Goal: Task Accomplishment & Management: Complete application form

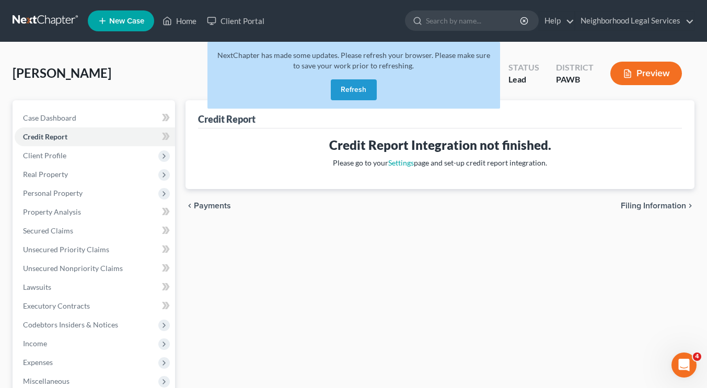
click at [359, 87] on button "Refresh" at bounding box center [354, 89] width 46 height 21
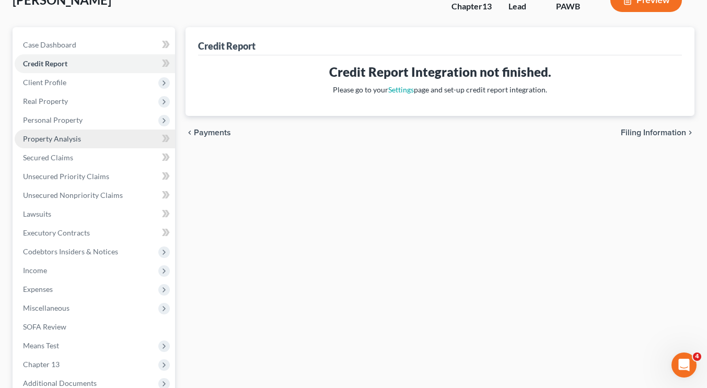
scroll to position [74, 0]
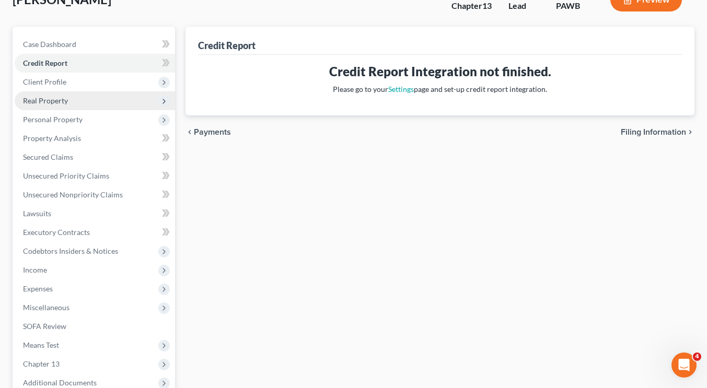
click at [79, 98] on span "Real Property" at bounding box center [95, 100] width 160 height 19
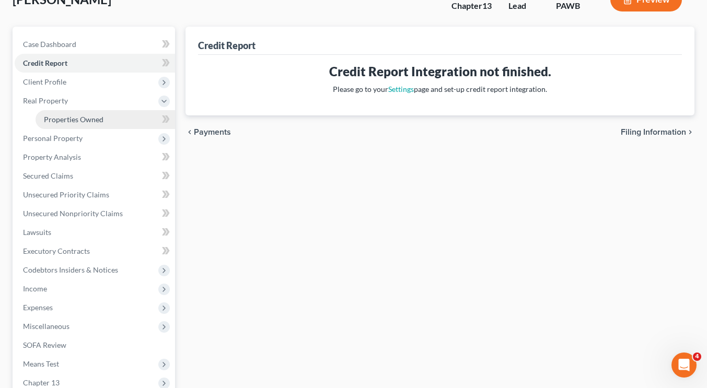
click at [78, 122] on span "Properties Owned" at bounding box center [74, 119] width 60 height 9
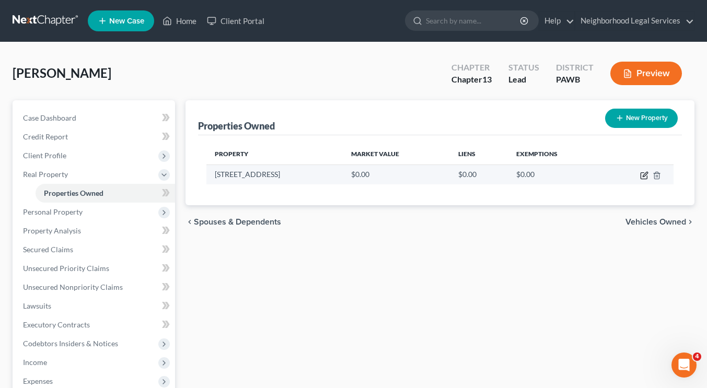
click at [645, 174] on icon "button" at bounding box center [645, 174] width 5 height 5
select select "39"
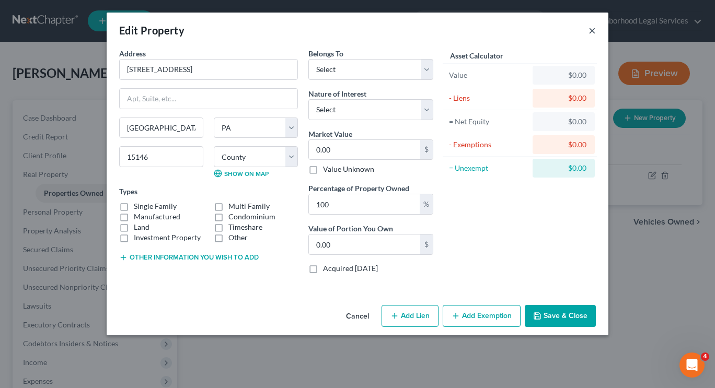
click at [595, 30] on button "×" at bounding box center [591, 30] width 7 height 13
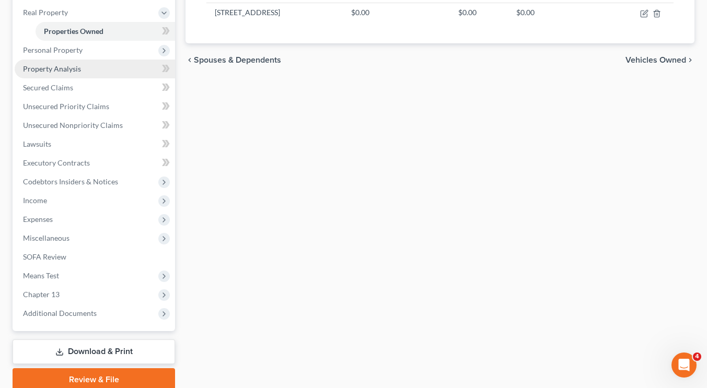
scroll to position [174, 0]
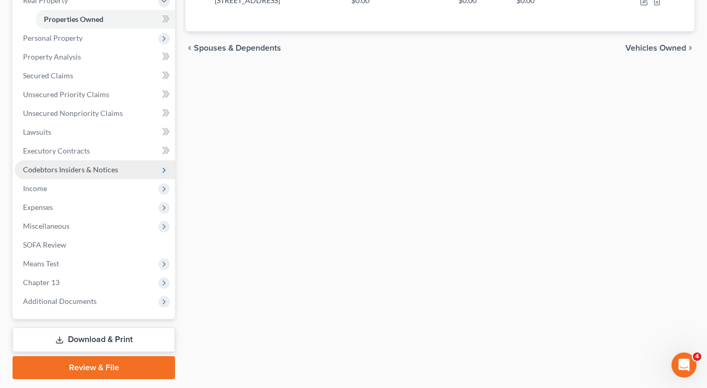
click at [103, 167] on span "Codebtors Insiders & Notices" at bounding box center [70, 169] width 95 height 9
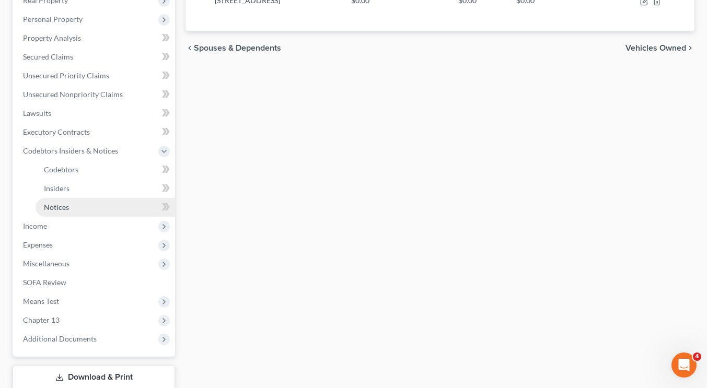
click at [98, 207] on link "Notices" at bounding box center [106, 207] width 140 height 19
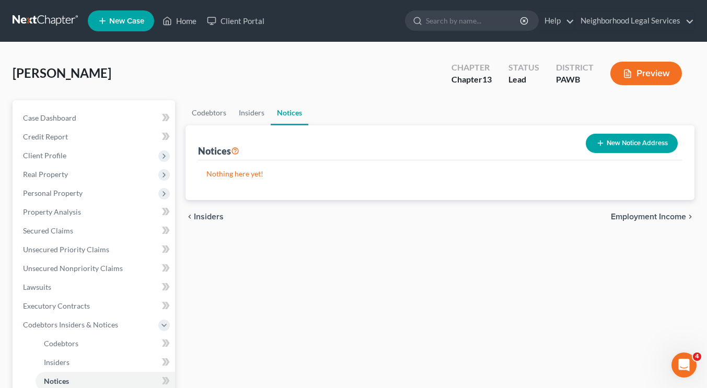
click at [632, 139] on button "New Notice Address" at bounding box center [632, 143] width 92 height 19
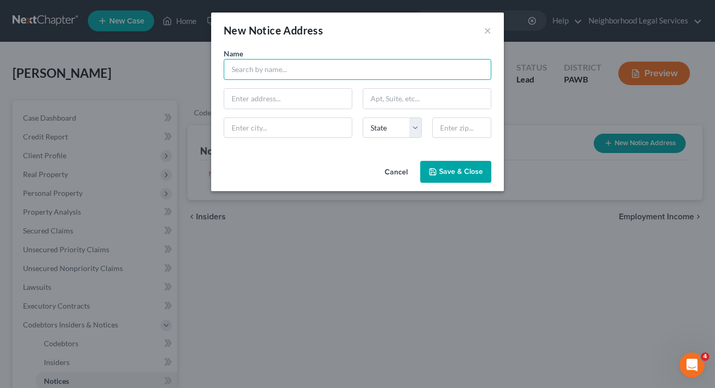
click at [329, 78] on input "text" at bounding box center [358, 69] width 268 height 21
type input "a"
type input "Andrew Gross"
drag, startPoint x: 350, startPoint y: 64, endPoint x: 206, endPoint y: 45, distance: 145.4
click at [206, 45] on div "New Notice Address × Name * Andrew Gross State AL AK AR AZ CA CO CT DE DC FL GA…" at bounding box center [357, 194] width 715 height 388
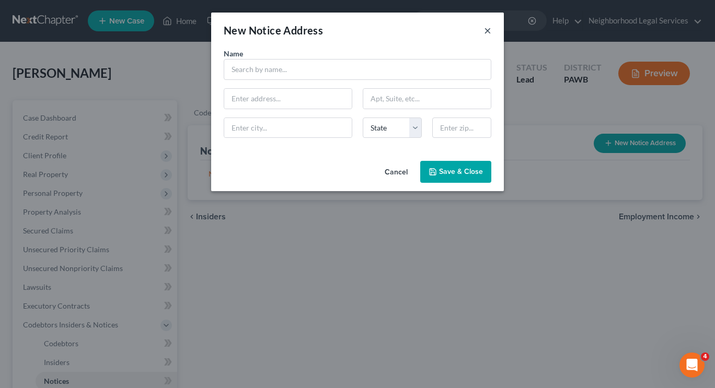
click at [487, 33] on button "×" at bounding box center [487, 30] width 7 height 13
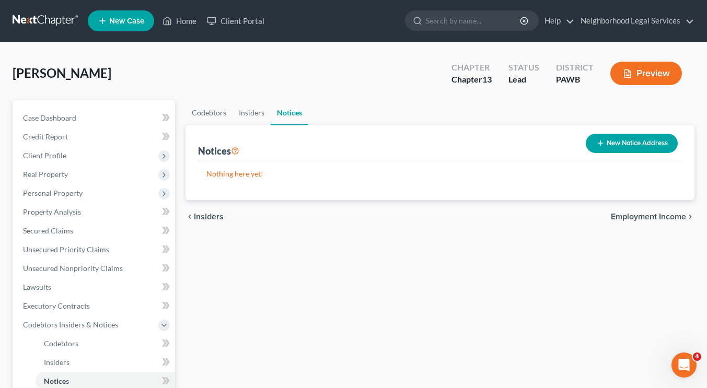
scroll to position [8, 0]
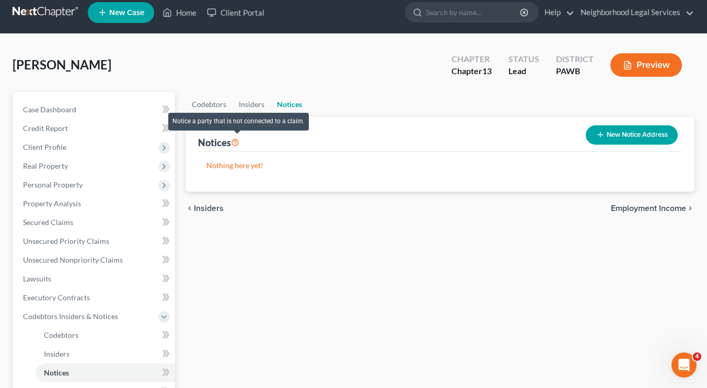
click at [236, 142] on icon at bounding box center [235, 142] width 8 height 10
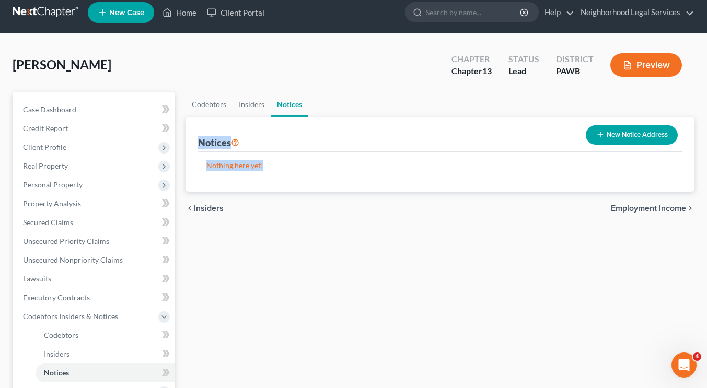
drag, startPoint x: 280, startPoint y: 182, endPoint x: 193, endPoint y: 121, distance: 106.4
click at [193, 121] on div "Notices New Notice Address Nothing here yet! Name" at bounding box center [440, 154] width 509 height 75
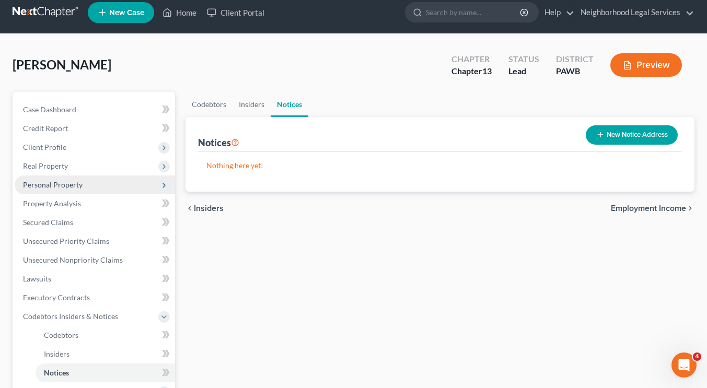
click at [98, 179] on span "Personal Property" at bounding box center [95, 185] width 160 height 19
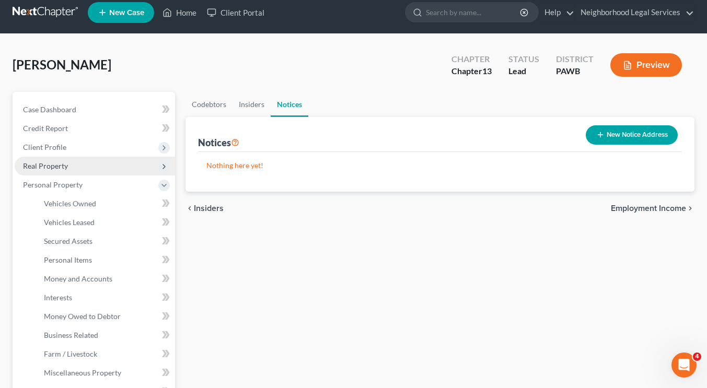
click at [100, 165] on span "Real Property" at bounding box center [95, 166] width 160 height 19
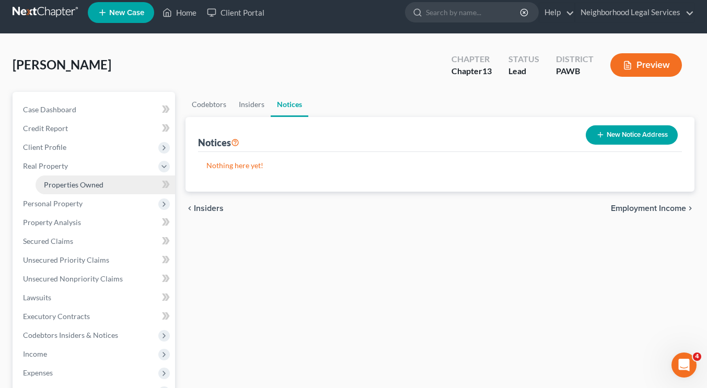
click at [98, 185] on span "Properties Owned" at bounding box center [74, 184] width 60 height 9
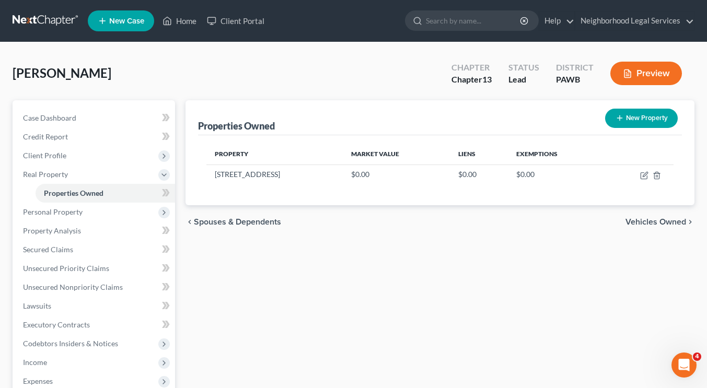
click at [630, 123] on button "New Property" at bounding box center [641, 118] width 73 height 19
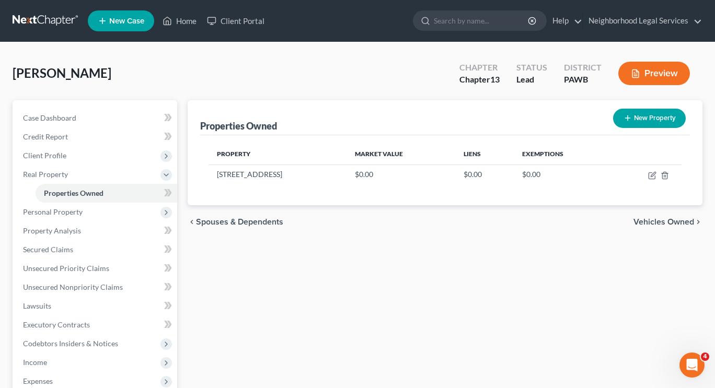
select select "39"
select select "1"
select select "0"
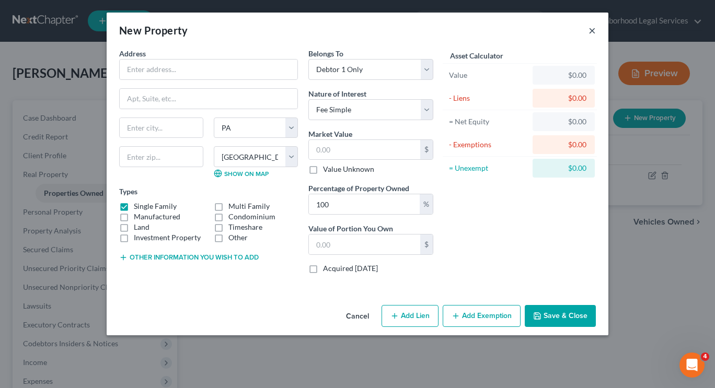
click at [593, 31] on button "×" at bounding box center [591, 30] width 7 height 13
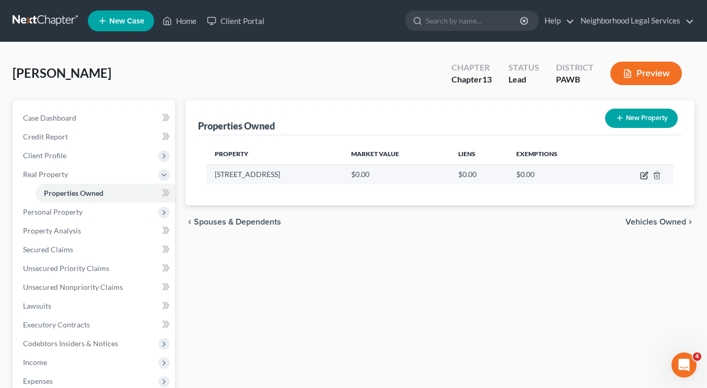
click at [643, 177] on icon "button" at bounding box center [644, 175] width 8 height 8
select select "39"
select select "1"
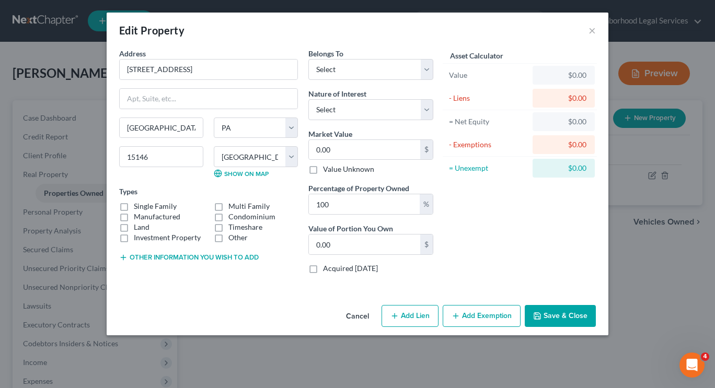
click at [414, 314] on button "Add Lien" at bounding box center [410, 316] width 57 height 22
select select "0"
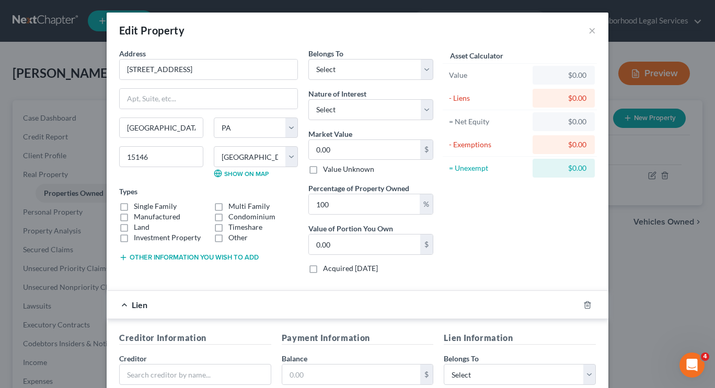
scroll to position [219, 0]
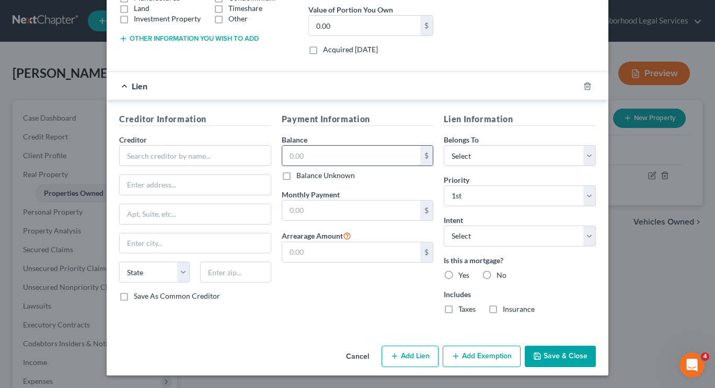
click at [328, 149] on input "text" at bounding box center [351, 156] width 138 height 20
type input "2,299.86"
click at [174, 158] on input "text" at bounding box center [195, 155] width 152 height 21
type input "m"
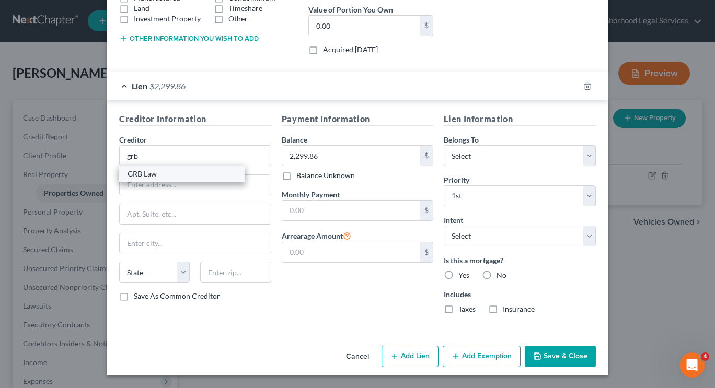
click at [180, 174] on div "GRB Law" at bounding box center [182, 174] width 109 height 10
type input "GRB Law"
type input "525 William Penn Place"
type input "Suite 3110"
type input "Pittsburgh"
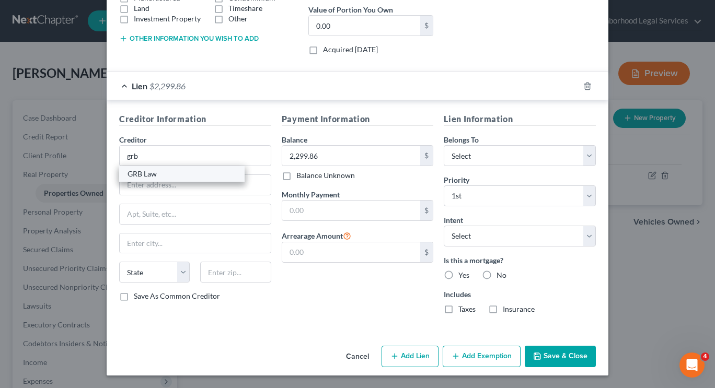
select select "39"
type input "15219"
click at [205, 130] on div "Creditor Information Creditor * GRB Law 525 William Penn Place Suite 3110 Pitts…" at bounding box center [195, 218] width 163 height 210
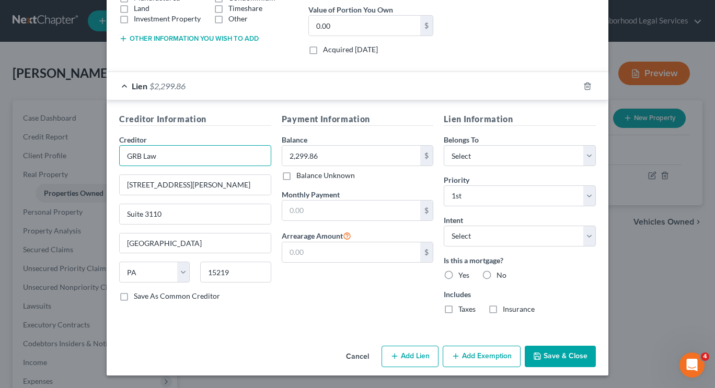
drag, startPoint x: 179, startPoint y: 158, endPoint x: 98, endPoint y: 156, distance: 81.5
click at [98, 156] on div "Edit Property × Address * 3645 Northern Pike Monroeville State AL AK AR AZ CA C…" at bounding box center [357, 194] width 715 height 388
type input "="
type input "c"
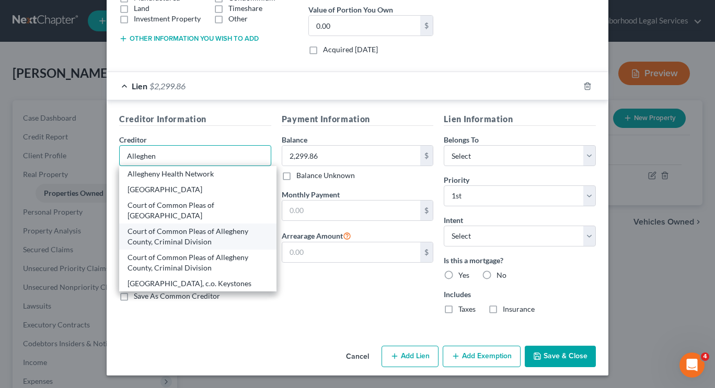
scroll to position [0, 0]
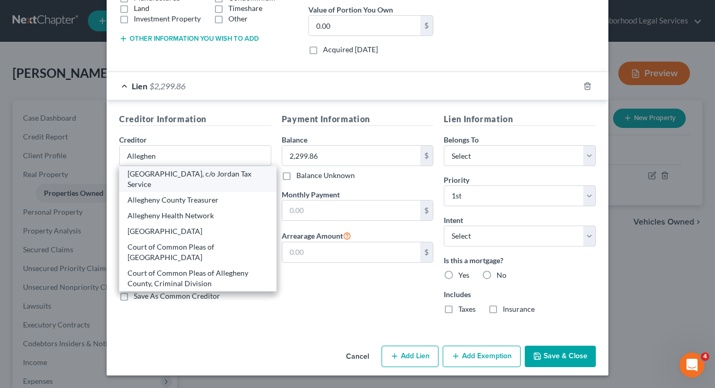
click at [205, 179] on div "Allegheny County, c/o Jordan Tax Service" at bounding box center [198, 179] width 141 height 21
type input "Allegheny County, c/o Jordan Tax Service"
type input "102 Rahway Road"
type input "Canonsburg"
type input "15317"
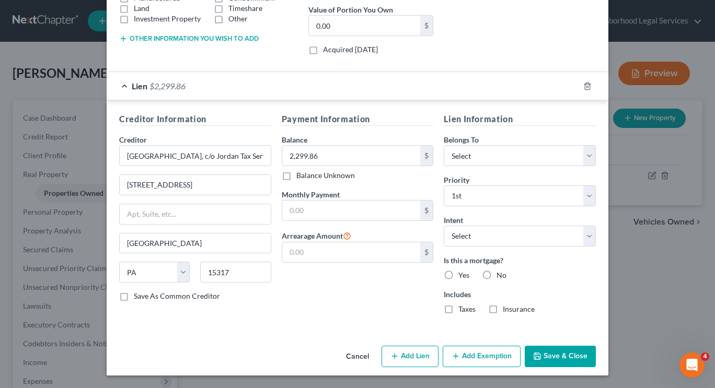
click at [322, 264] on div "Payment Information Balance 2,299.86 $ Balance Unknown Balance Undetermined 2,2…" at bounding box center [357, 218] width 163 height 210
drag, startPoint x: 252, startPoint y: 153, endPoint x: 177, endPoint y: 157, distance: 75.4
click at [177, 157] on input "Allegheny County, c/o Jordan Tax Service" at bounding box center [195, 155] width 152 height 21
type input "Allegheny County"
click at [201, 152] on input "Allegheny County" at bounding box center [195, 155] width 152 height 21
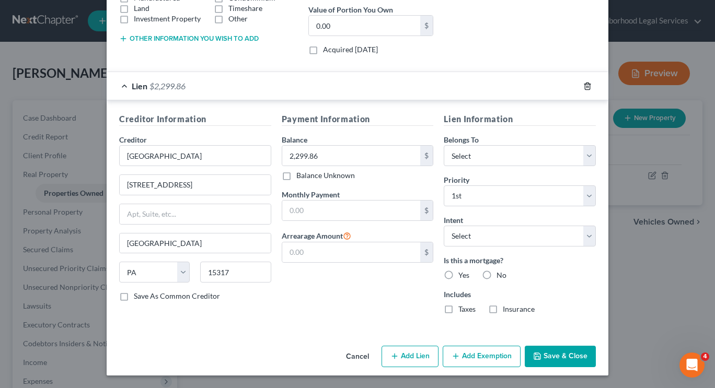
click at [584, 89] on icon "button" at bounding box center [587, 86] width 8 height 8
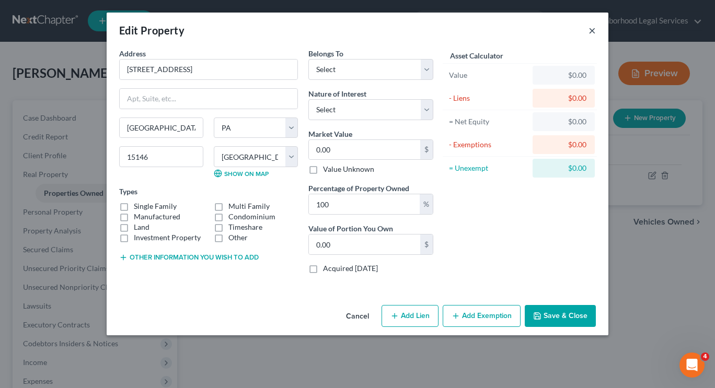
click at [594, 32] on button "×" at bounding box center [591, 30] width 7 height 13
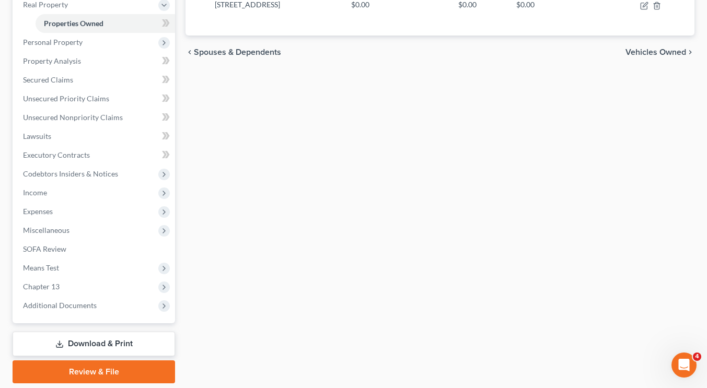
scroll to position [196, 0]
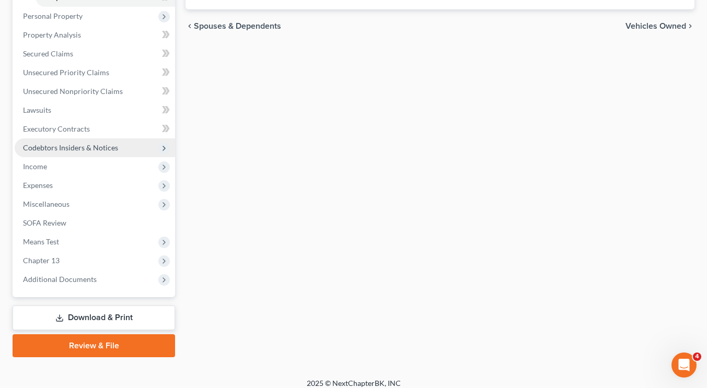
click at [98, 143] on span "Codebtors Insiders & Notices" at bounding box center [70, 147] width 95 height 9
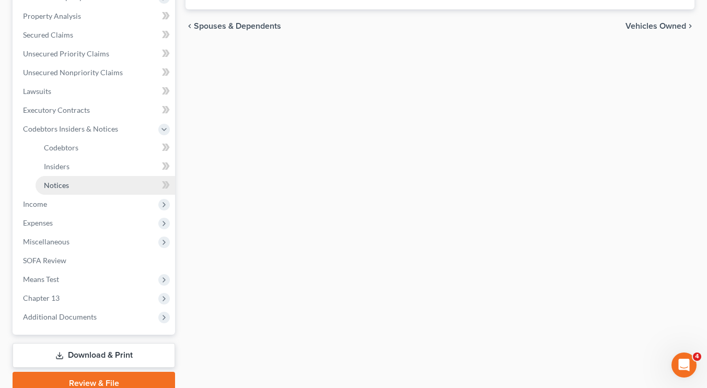
click at [82, 183] on link "Notices" at bounding box center [106, 185] width 140 height 19
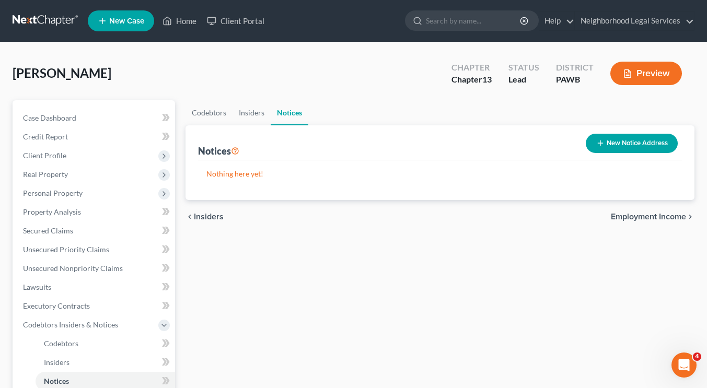
click at [648, 143] on button "New Notice Address" at bounding box center [632, 143] width 92 height 19
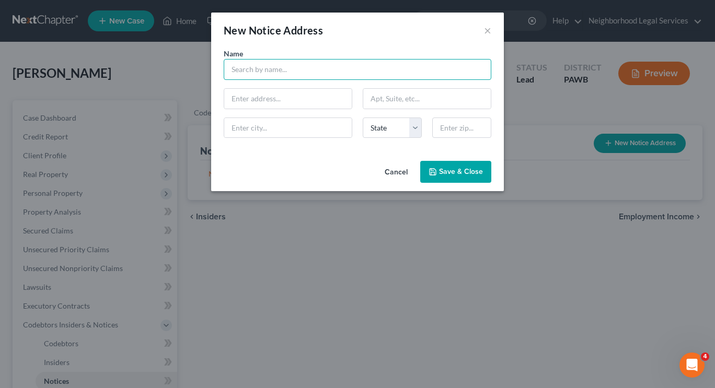
click at [314, 66] on input "text" at bounding box center [358, 69] width 268 height 21
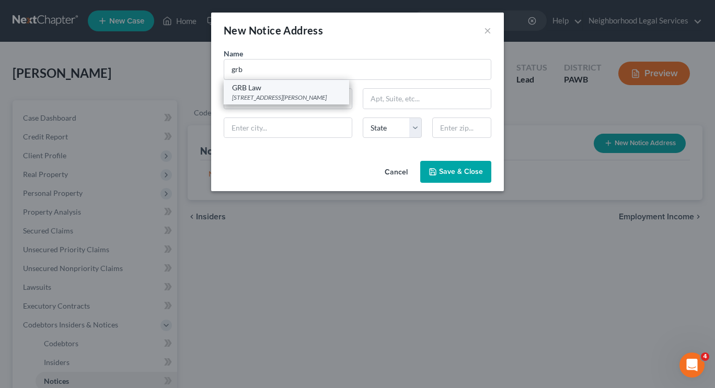
click at [310, 95] on div "525 William Penn Place Suite 3110, Pittsburgh, PA 15219" at bounding box center [286, 97] width 109 height 9
type input "GRB Law"
type input "525 William Penn Place"
type input "Suite 3110"
type input "Pittsburgh"
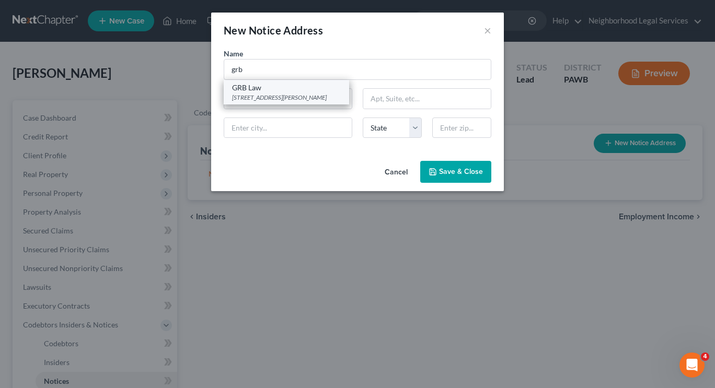
select select "39"
type input "15219"
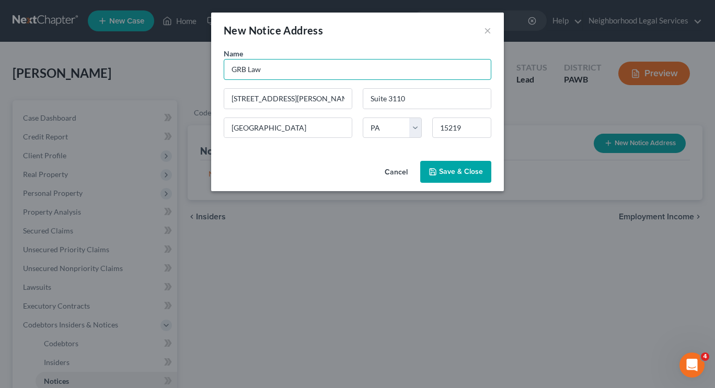
click at [297, 71] on input "GRB Law" at bounding box center [358, 69] width 268 height 21
click at [229, 68] on input "GRB Law" at bounding box center [358, 69] width 268 height 21
click at [258, 66] on input "Joeseph Gramc GRB Law" at bounding box center [358, 69] width 268 height 21
click at [315, 64] on input "Joeseph W. Gramc, Esq. & GRB Law" at bounding box center [358, 69] width 268 height 21
paste input "Richard A. Monti, Esquire"
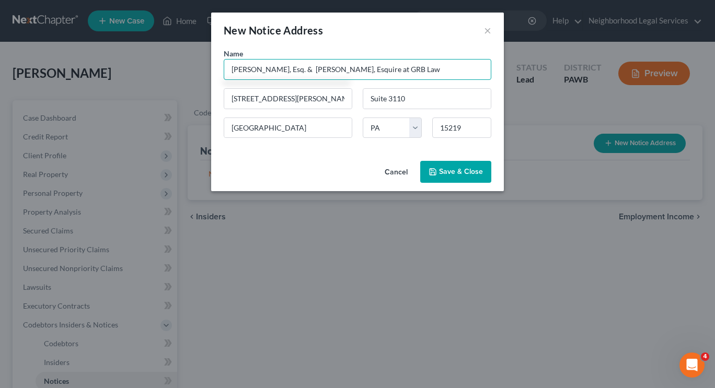
click at [325, 71] on input "Joeseph W. Gramc, Esq. & Richard A. Monti, Esquire at GRB Law" at bounding box center [358, 69] width 268 height 21
click at [449, 72] on input "Joeseph W. Gramc, Esq. & Richard A. Monti, Esquire at GRB Law" at bounding box center [358, 69] width 268 height 21
type input "Joeseph W. Gramc, Esq. & Richard A. Monti, Esquire at GRB Law"
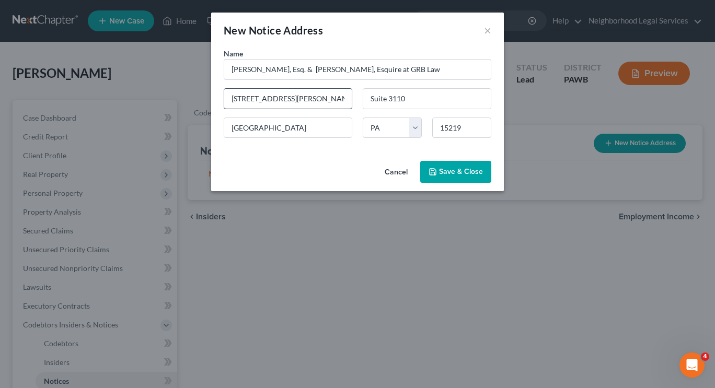
click at [229, 102] on input "525 William Penn Place" at bounding box center [288, 99] width 128 height 20
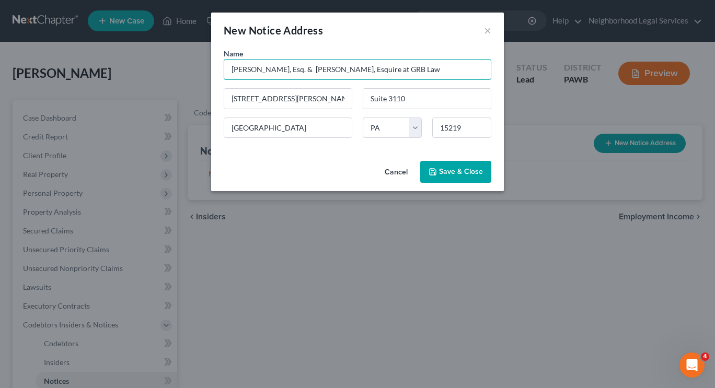
click at [446, 65] on input "Joeseph W. Gramc, Esq. & Richard A. Monti, Esquire at GRB Law" at bounding box center [358, 69] width 268 height 21
click at [468, 178] on button "Save & Close" at bounding box center [455, 172] width 71 height 22
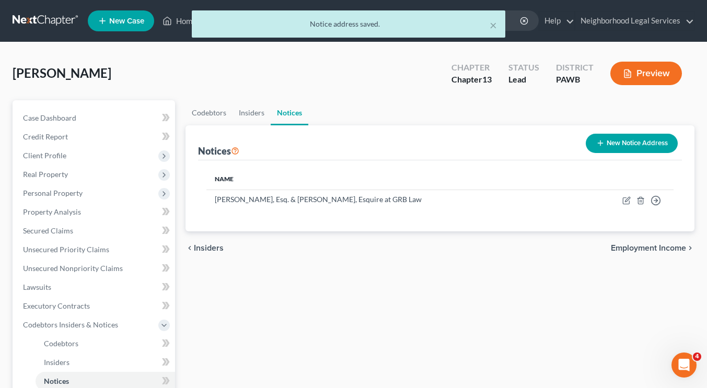
click at [514, 267] on div "Codebtors Insiders Notices Notices New Notice Address Name Joeseph W. Gramc, Es…" at bounding box center [439, 345] width 519 height 491
click at [84, 181] on span "Real Property" at bounding box center [95, 174] width 160 height 19
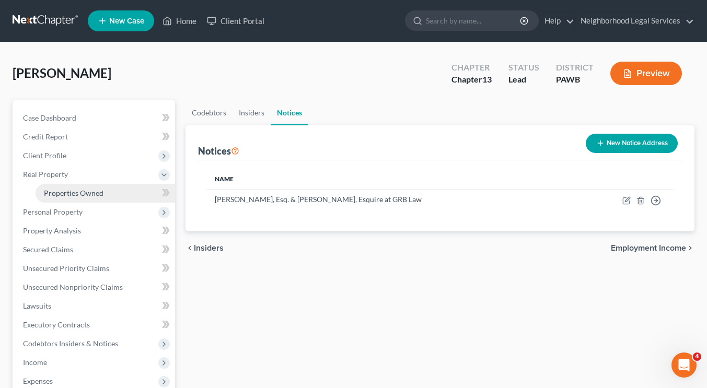
click at [80, 198] on link "Properties Owned" at bounding box center [106, 193] width 140 height 19
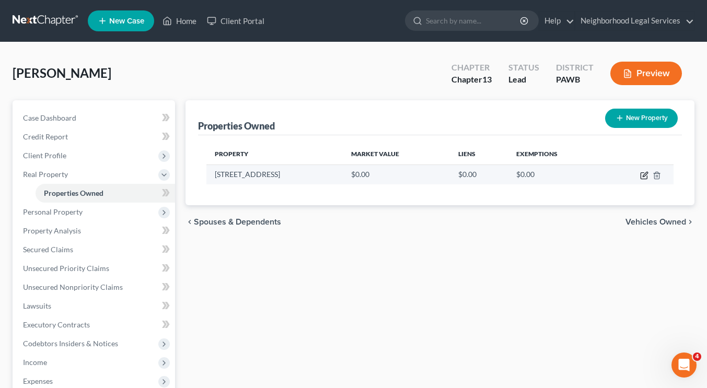
click at [641, 175] on icon "button" at bounding box center [644, 175] width 8 height 8
select select "39"
select select "1"
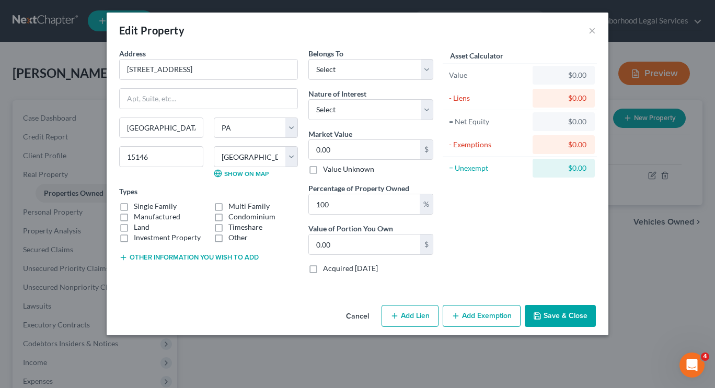
click at [405, 317] on button "Add Lien" at bounding box center [410, 316] width 57 height 22
select select "0"
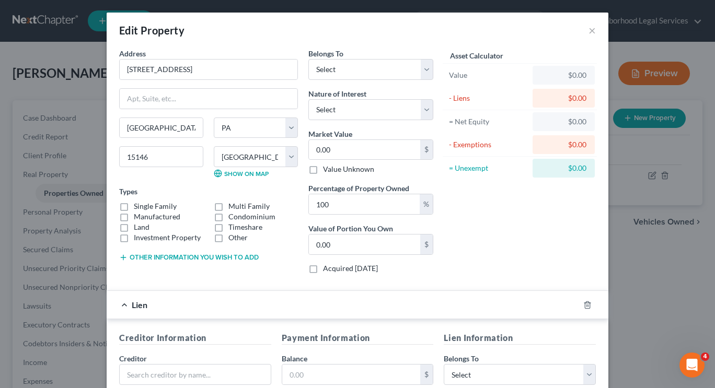
scroll to position [219, 0]
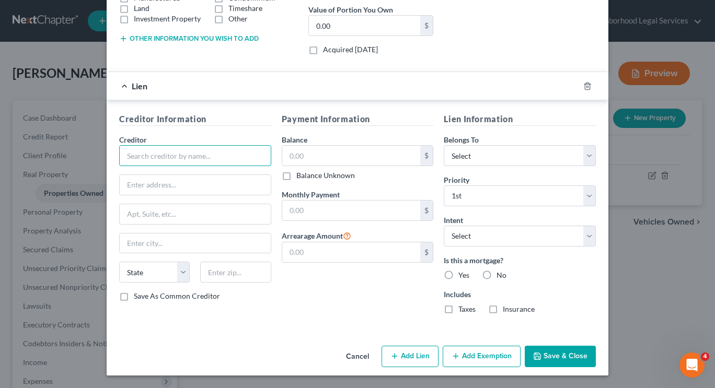
click at [234, 161] on input "text" at bounding box center [195, 155] width 152 height 21
type input "g"
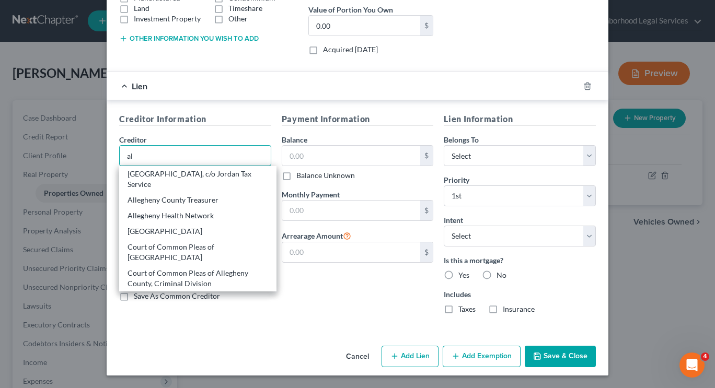
type input "a"
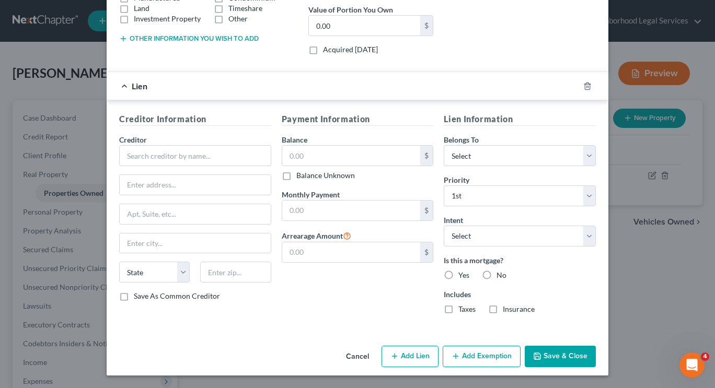
click at [422, 135] on div "Balance $ Balance Unknown Balance Undetermined $ Balance Unknown" at bounding box center [358, 157] width 152 height 47
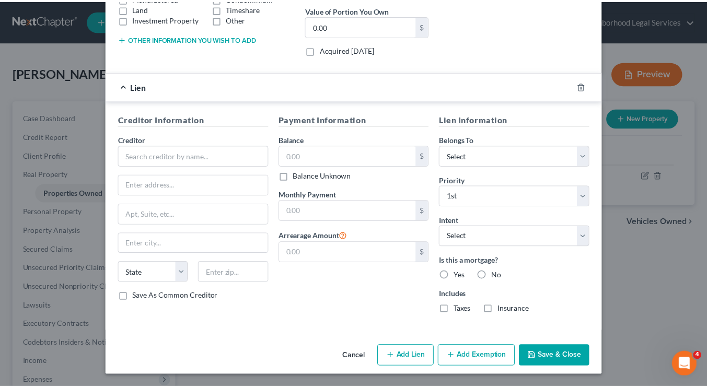
scroll to position [0, 0]
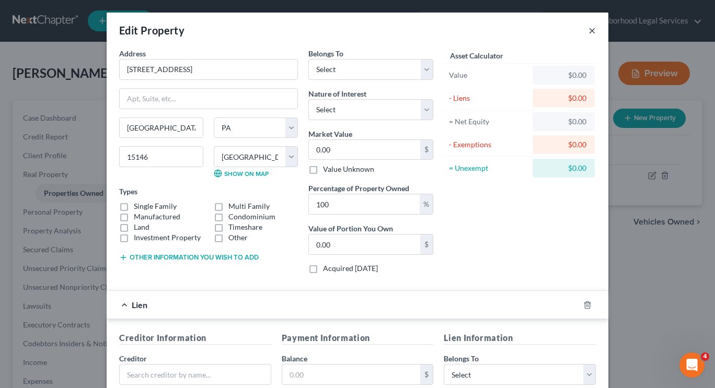
click at [588, 31] on button "×" at bounding box center [591, 30] width 7 height 13
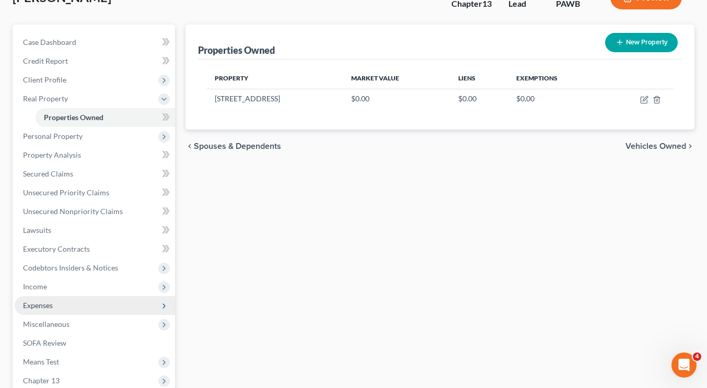
scroll to position [150, 0]
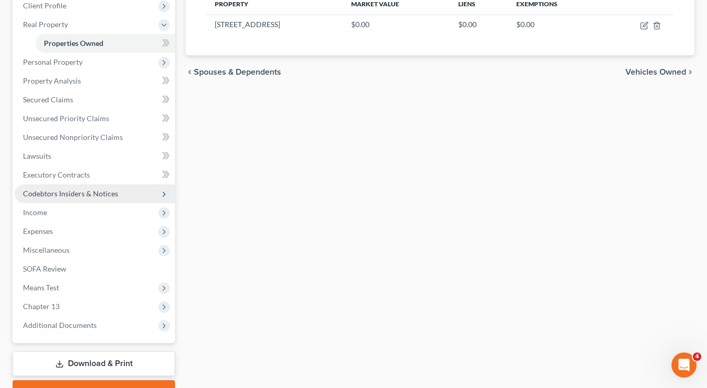
click at [113, 194] on span "Codebtors Insiders & Notices" at bounding box center [70, 193] width 95 height 9
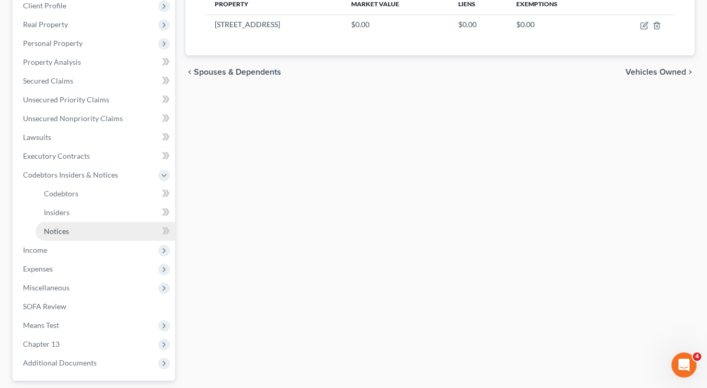
click at [136, 234] on link "Notices" at bounding box center [106, 231] width 140 height 19
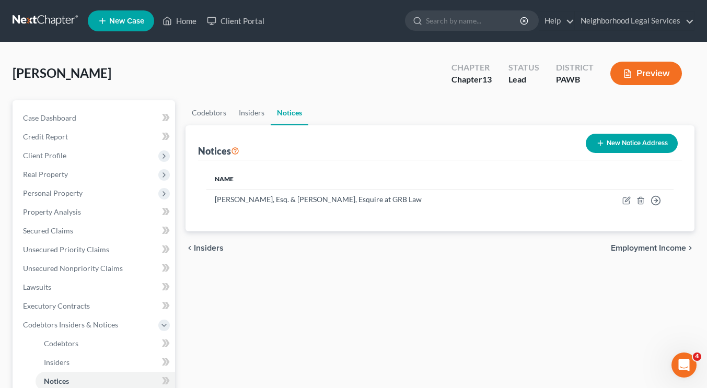
click at [654, 142] on button "New Notice Address" at bounding box center [632, 143] width 92 height 19
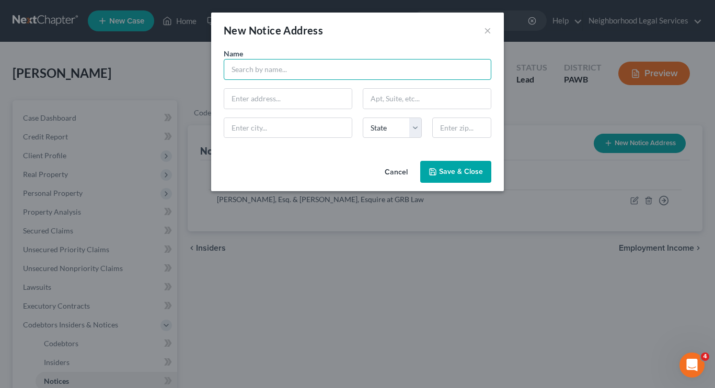
click at [393, 67] on input "text" at bounding box center [358, 69] width 268 height 21
type input "a"
paste input "William Stockey, Esquire"
type input "William Stockey, Esq."
drag, startPoint x: 300, startPoint y: 87, endPoint x: 300, endPoint y: 105, distance: 17.2
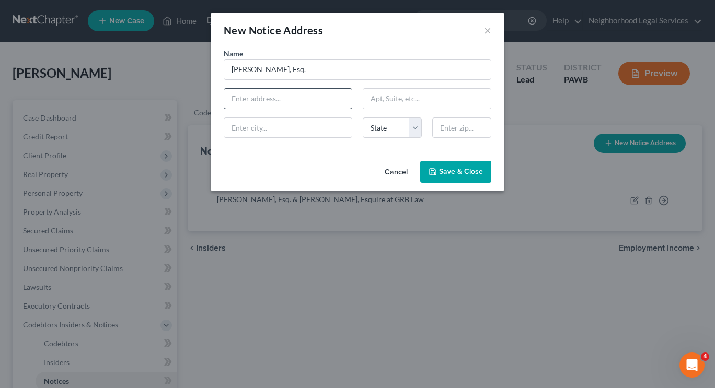
click at [300, 105] on div "Name * William Stockey, Esq. State AL AK AR AZ CA CO CT DE DC FL GA GU HI ID IL…" at bounding box center [357, 97] width 278 height 98
click at [300, 105] on input "text" at bounding box center [288, 99] width 128 height 20
paste input "304 Ross Street"
click at [305, 97] on input "304 Ross Street" at bounding box center [288, 99] width 128 height 20
type input "304 Ross Street"
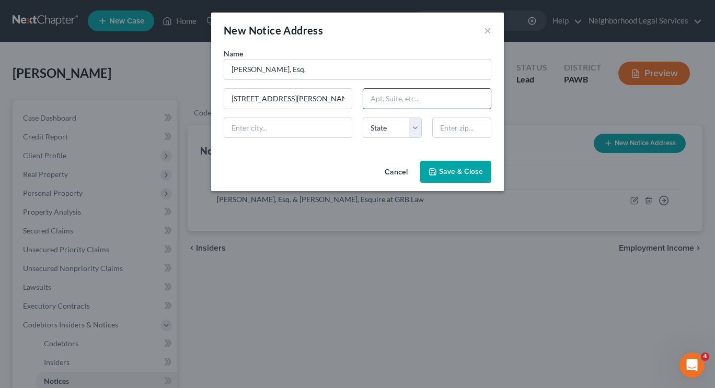
click at [380, 97] on input "text" at bounding box center [427, 99] width 128 height 20
paste input "Suite 302"
type input "Suite 302"
click at [443, 127] on input "text" at bounding box center [461, 128] width 59 height 21
paste input "15219"
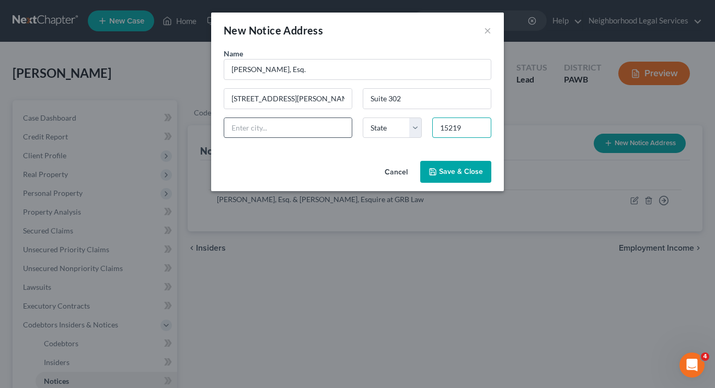
type input "15219"
type input "Pittsburgh"
select select "39"
click at [311, 135] on input "Pittsburgh" at bounding box center [288, 128] width 128 height 20
click at [468, 169] on span "Save & Close" at bounding box center [461, 171] width 44 height 9
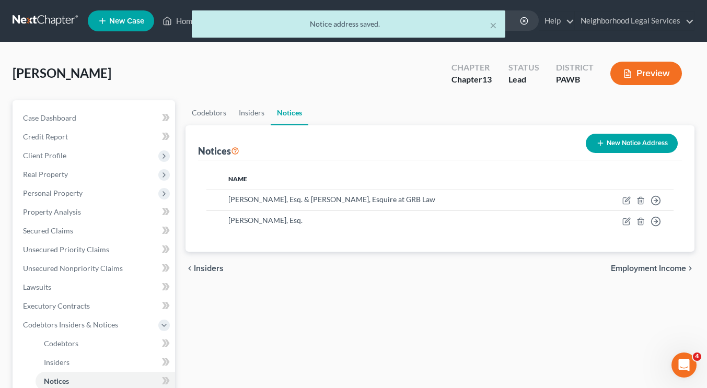
click at [642, 145] on button "New Notice Address" at bounding box center [632, 143] width 92 height 19
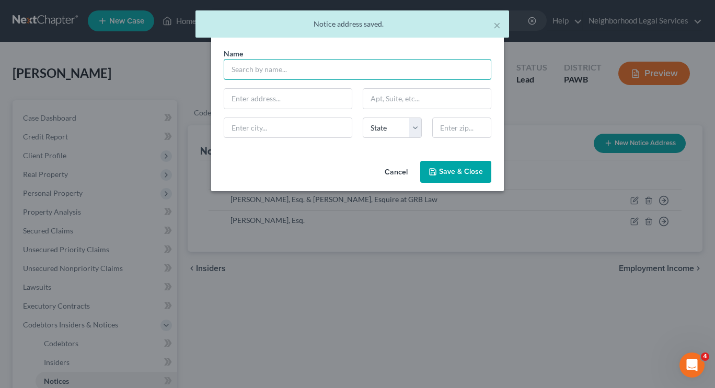
click at [329, 72] on input "text" at bounding box center [358, 69] width 268 height 21
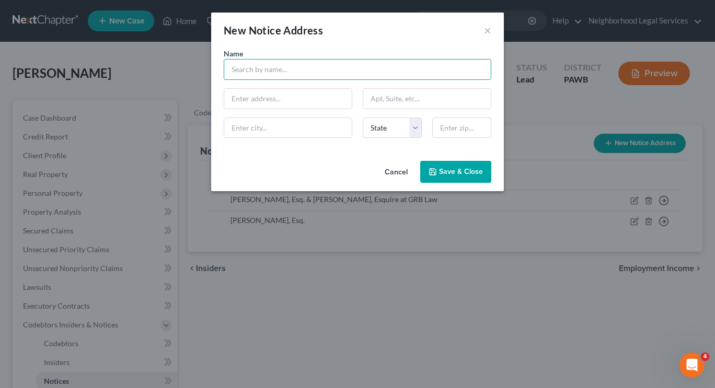
paste input "Andrew M. Gross, Esquire"
click at [353, 77] on input "Andrew M. Gross, Esquire" at bounding box center [358, 69] width 268 height 21
click at [323, 97] on input "text" at bounding box center [288, 99] width 128 height 20
click at [354, 75] on input "Andrew M. Gross, Esquire" at bounding box center [358, 69] width 268 height 21
paste input "Cafardi Ferguson + Wyrick"
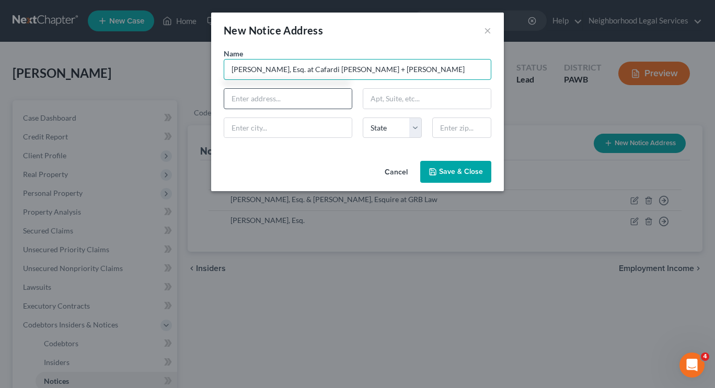
type input "Andrew M. Gross, Esq. at Cafardi Ferguson + Wyrick"
click at [319, 97] on input "text" at bounding box center [288, 99] width 128 height 20
click at [284, 100] on input "text" at bounding box center [288, 99] width 128 height 20
paste input "2605 Nicholson Road"
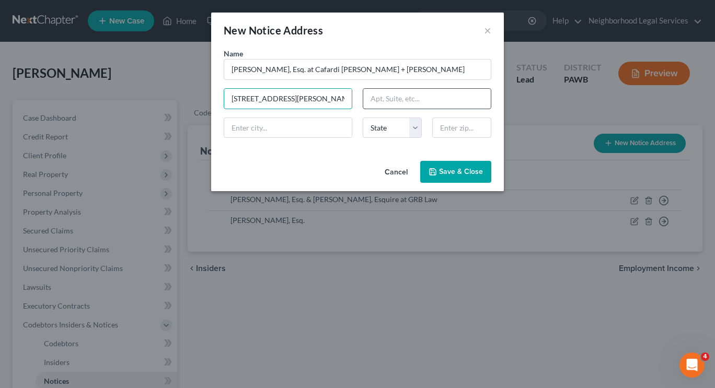
type input "2605 Nicholson Road"
click at [375, 97] on input "text" at bounding box center [427, 99] width 128 height 20
paste input "Suite 2201"
click at [398, 92] on input "text" at bounding box center [427, 99] width 128 height 20
type input "Suite 2201"
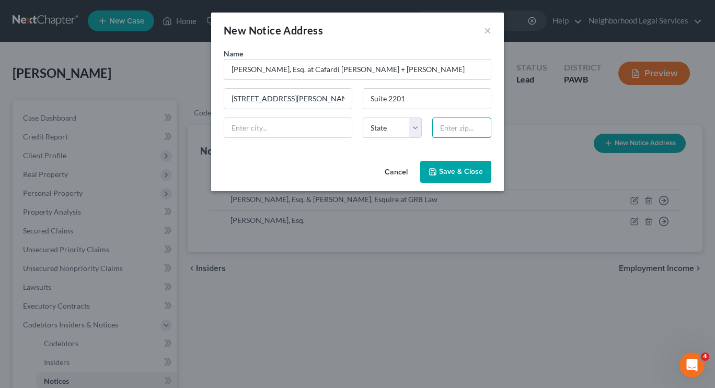
click at [445, 130] on input "text" at bounding box center [461, 128] width 59 height 21
paste input "15143"
type input "15143"
type input "Sewickley"
select select "39"
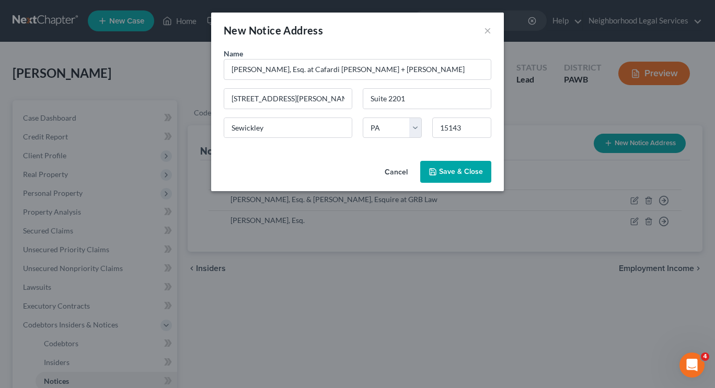
click at [353, 141] on div "Name * Andrew M. Gross, Esq. at Cafardi Ferguson + Wyrick 2605 Nicholson Road S…" at bounding box center [357, 97] width 278 height 98
click at [444, 174] on span "Save & Close" at bounding box center [461, 171] width 44 height 9
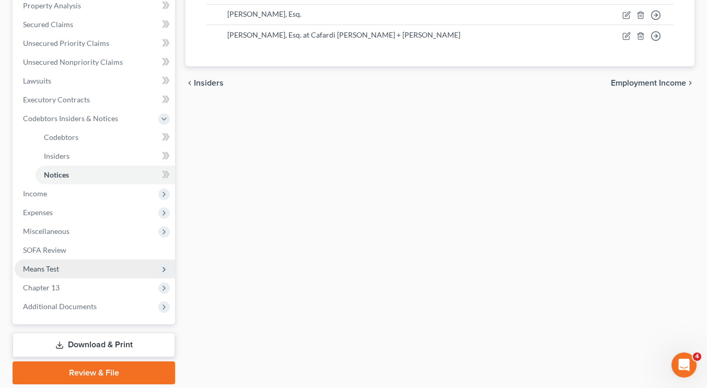
scroll to position [190, 0]
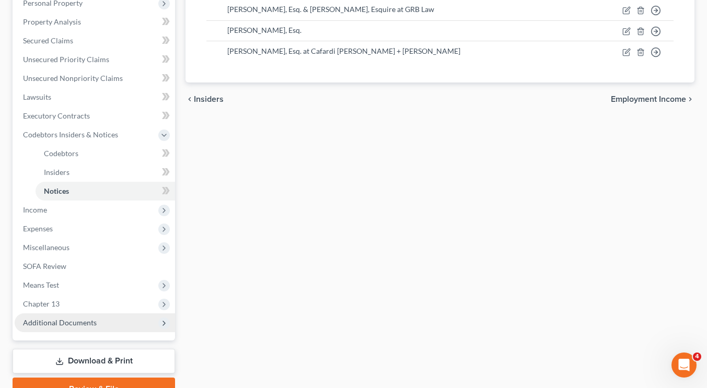
click at [77, 325] on span "Additional Documents" at bounding box center [60, 322] width 74 height 9
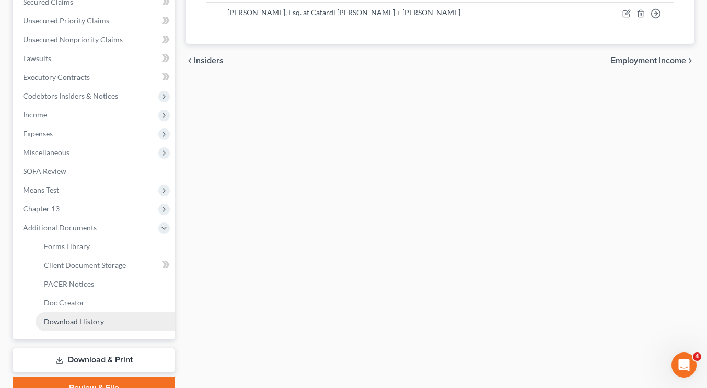
scroll to position [230, 0]
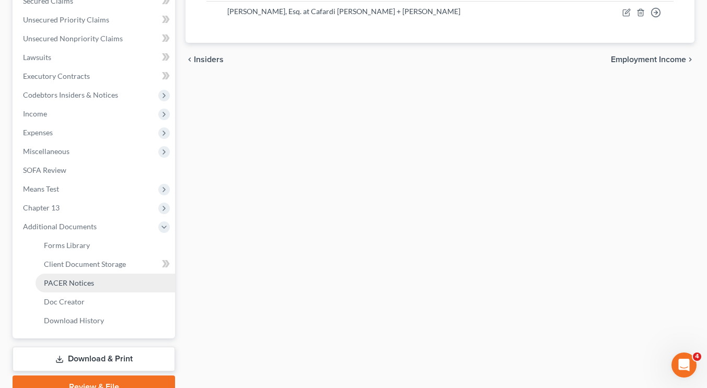
click at [87, 288] on link "PACER Notices" at bounding box center [106, 283] width 140 height 19
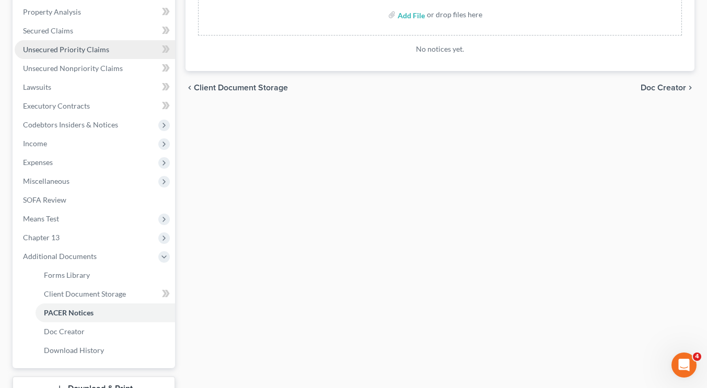
scroll to position [201, 0]
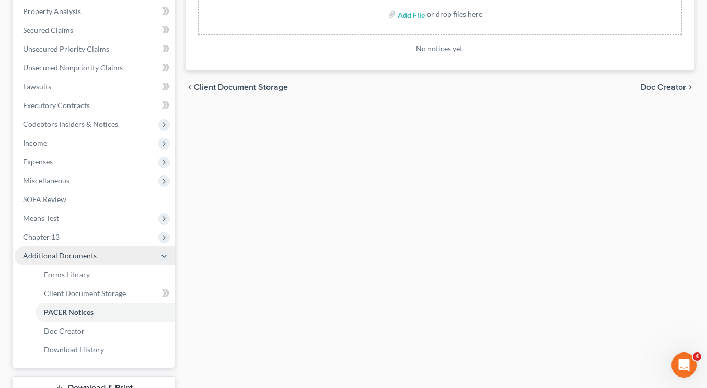
click at [80, 259] on span "Additional Documents" at bounding box center [60, 255] width 74 height 9
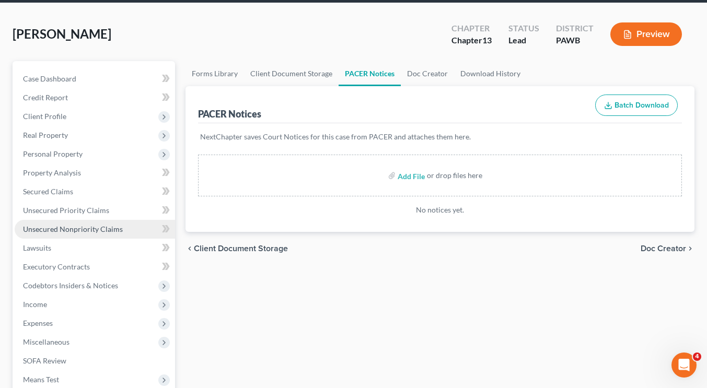
scroll to position [185, 0]
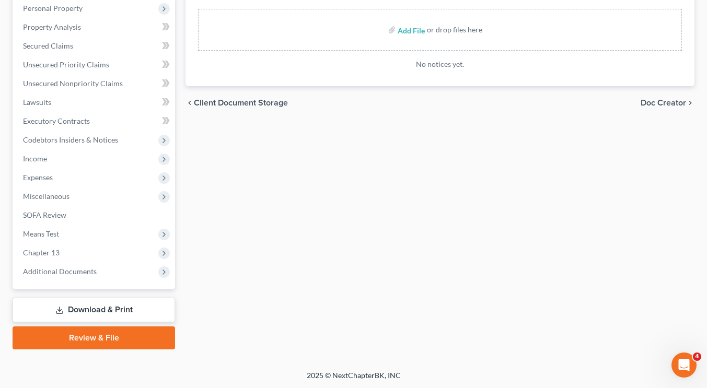
click at [72, 318] on link "Download & Print" at bounding box center [94, 310] width 163 height 25
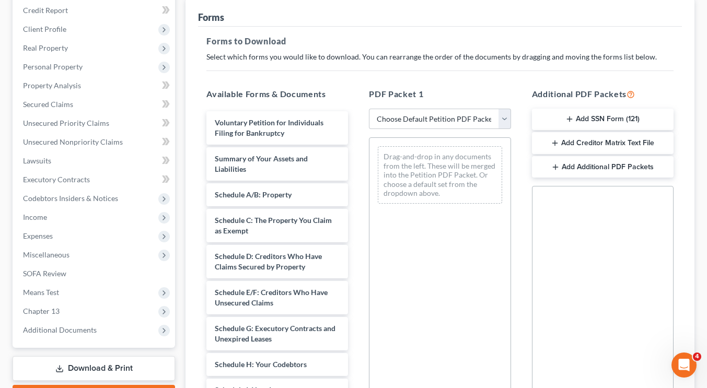
scroll to position [128, 0]
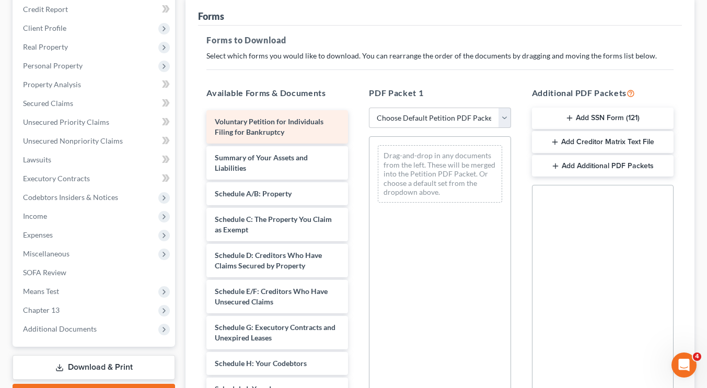
click at [305, 133] on div "Voluntary Petition for Individuals Filing for Bankruptcy" at bounding box center [277, 126] width 142 height 33
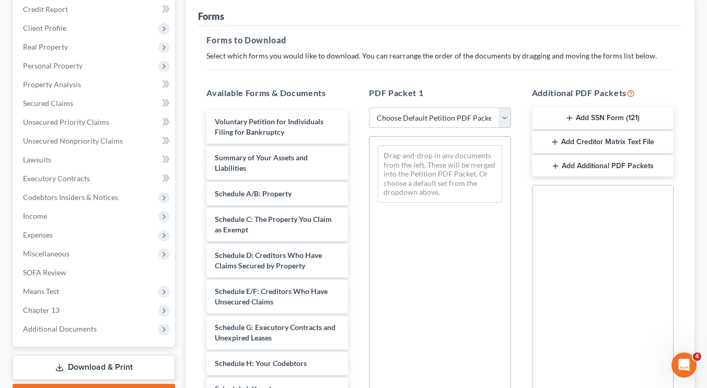
drag, startPoint x: 305, startPoint y: 133, endPoint x: 424, endPoint y: 168, distance: 123.7
drag, startPoint x: 424, startPoint y: 168, endPoint x: 291, endPoint y: 135, distance: 136.6
click at [291, 135] on div "Voluntary Petition for Individuals Filing for Bankruptcy Voluntary Petition for…" at bounding box center [277, 384] width 158 height 548
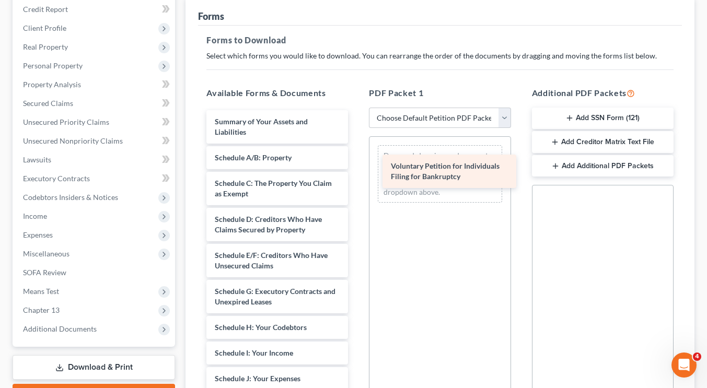
drag, startPoint x: 269, startPoint y: 131, endPoint x: 444, endPoint y: 172, distance: 180.5
click at [356, 172] on div "Voluntary Petition for Individuals Filing for Bankruptcy Voluntary Petition for…" at bounding box center [277, 366] width 158 height 512
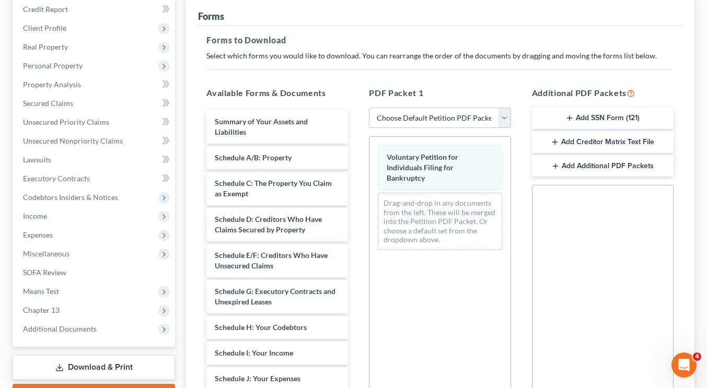
click at [589, 145] on button "Add Creditor Matrix Text File" at bounding box center [603, 142] width 142 height 22
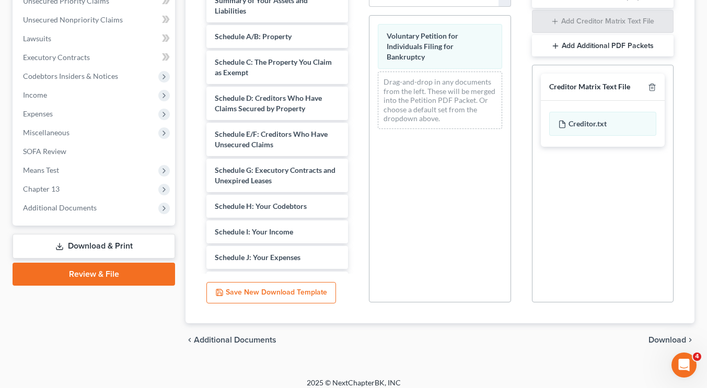
scroll to position [256, 0]
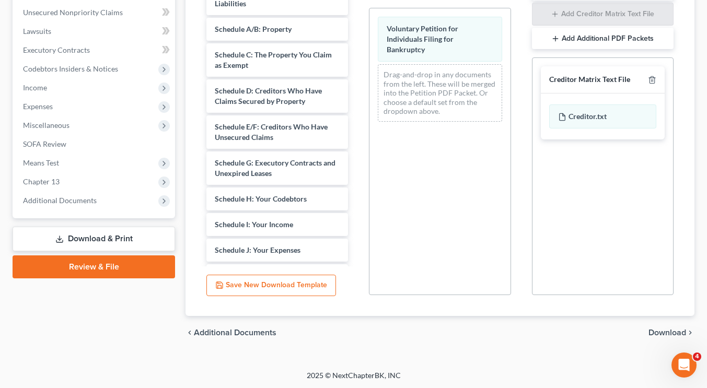
click at [663, 337] on div "chevron_left Additional Documents Download chevron_right" at bounding box center [440, 332] width 509 height 33
click at [663, 332] on span "Download" at bounding box center [668, 333] width 38 height 8
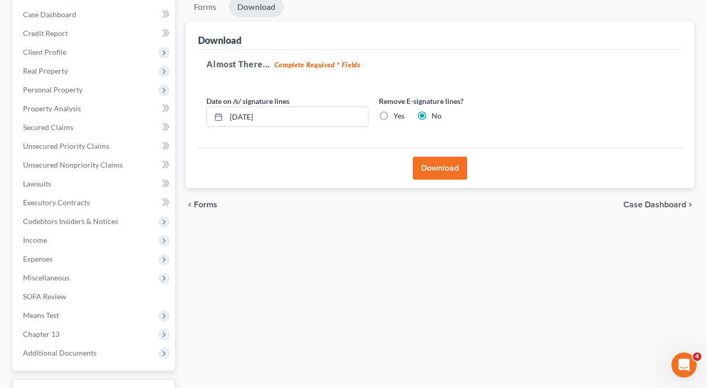
scroll to position [103, 0]
click at [445, 171] on button "Download" at bounding box center [440, 168] width 54 height 23
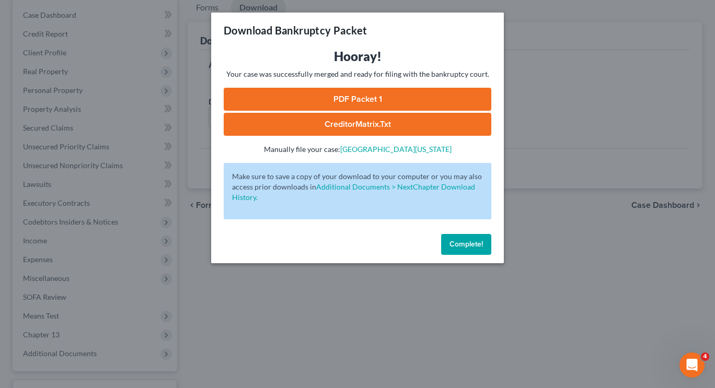
click at [371, 101] on link "PDF Packet 1" at bounding box center [358, 99] width 268 height 23
click at [369, 122] on link "CreditorMatrix.txt" at bounding box center [358, 124] width 268 height 23
click at [537, 50] on div "Download Bankruptcy Packet Hooray! Your case was successfully merged and ready …" at bounding box center [357, 194] width 715 height 388
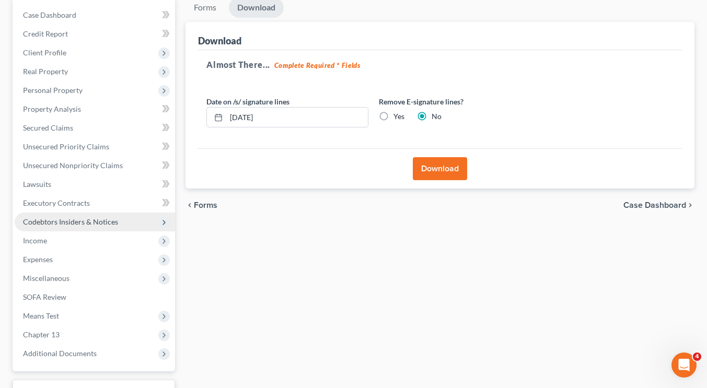
click at [59, 224] on span "Codebtors Insiders & Notices" at bounding box center [70, 221] width 95 height 9
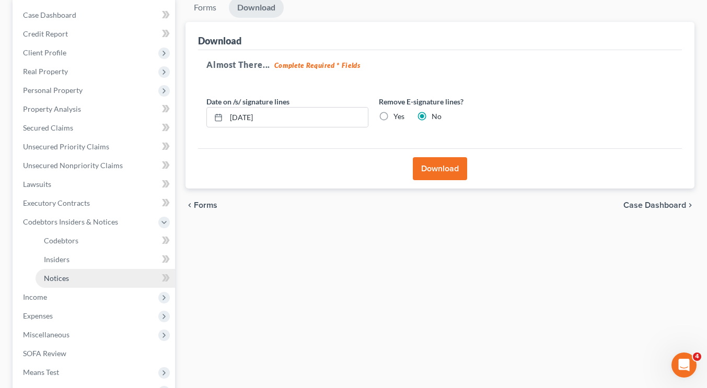
click at [116, 281] on link "Notices" at bounding box center [106, 278] width 140 height 19
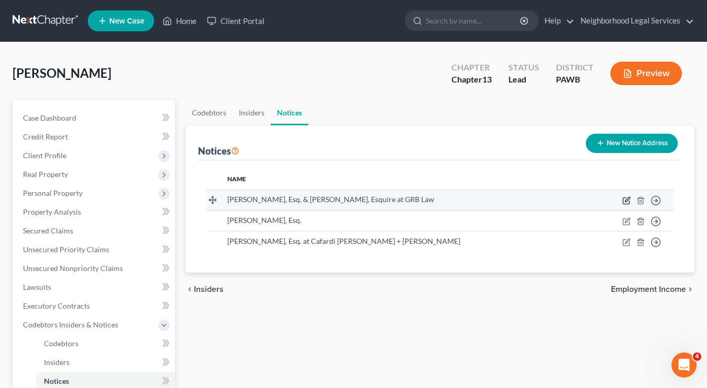
click at [627, 198] on icon "button" at bounding box center [626, 201] width 8 height 8
select select "39"
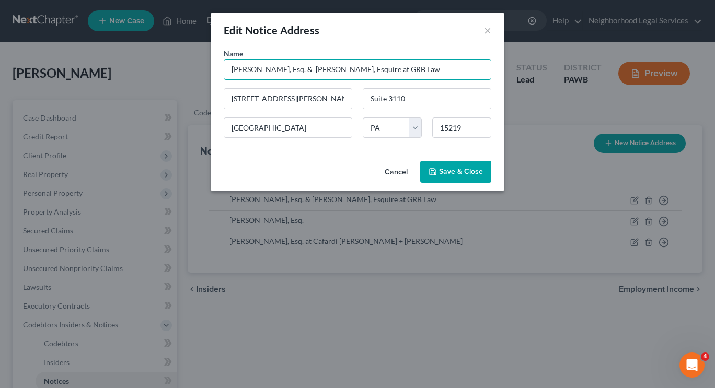
drag, startPoint x: 396, startPoint y: 69, endPoint x: 308, endPoint y: 75, distance: 88.5
click at [308, 75] on input "Joeseph W. Gramc, Esq. & Richard A. Monti, Esquire at GRB Law" at bounding box center [358, 69] width 268 height 21
type input "Joeseph W. Gramc, Esq.. at GRB Law"
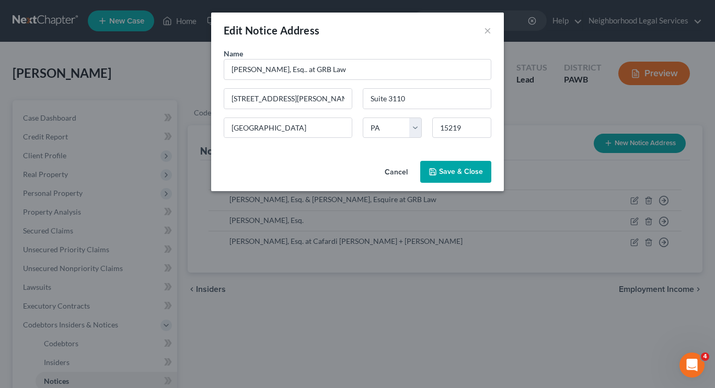
click at [457, 172] on span "Save & Close" at bounding box center [461, 171] width 44 height 9
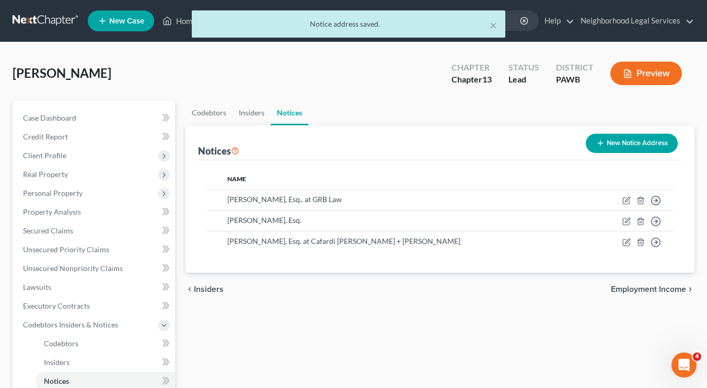
click at [604, 137] on button "New Notice Address" at bounding box center [632, 143] width 92 height 19
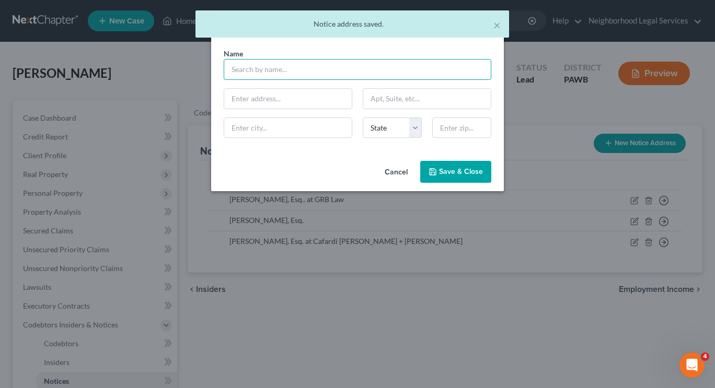
click at [336, 70] on input "text" at bounding box center [358, 69] width 268 height 21
paste input "& Richard A. Monti, Esquire"
click at [238, 70] on input "& Richard A. Monti, Esquire" at bounding box center [358, 69] width 268 height 21
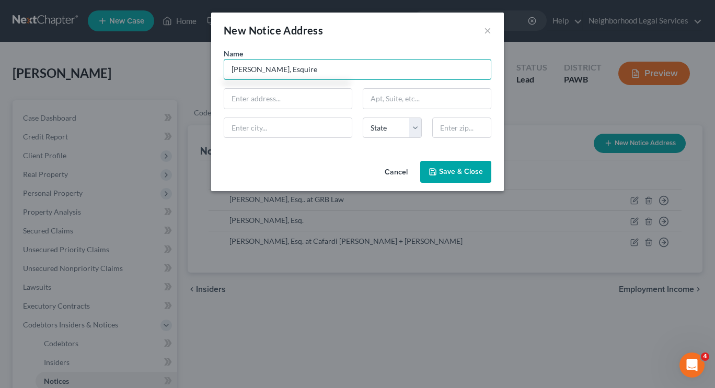
click at [364, 66] on input "Richard A. Monti, Esquire" at bounding box center [358, 69] width 268 height 21
click at [338, 92] on input "text" at bounding box center [288, 99] width 128 height 20
type input "Richard A. Monti, Esq. at GRB Law"
type input "525 William Penn Place"
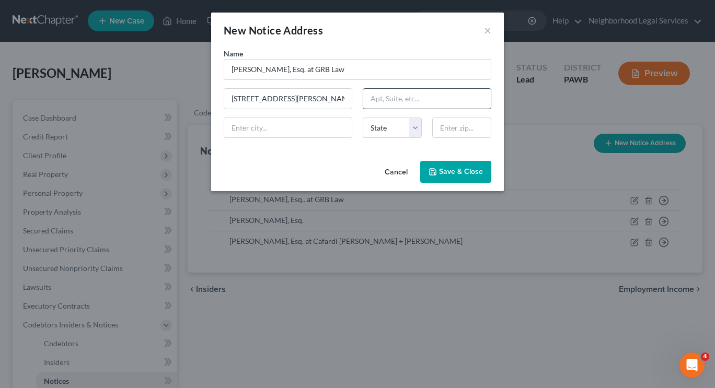
click at [428, 93] on input "text" at bounding box center [427, 99] width 128 height 20
paste input "Suite 3110"
type input "Suite 3110"
click at [438, 134] on input "text" at bounding box center [461, 128] width 59 height 21
paste input "15219"
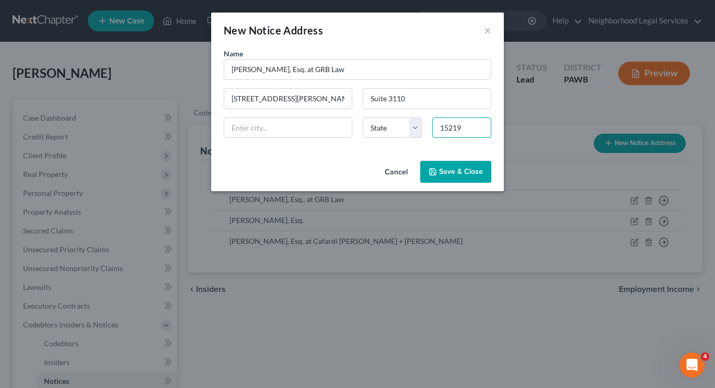
type input "15219"
type input "Pittsburgh"
select select "39"
drag, startPoint x: 388, startPoint y: 153, endPoint x: 448, endPoint y: 177, distance: 65.2
click at [448, 177] on div "New Notice Address × Name * Richard A. Monti, Esq. at GRB Law 525 William Penn …" at bounding box center [357, 102] width 293 height 179
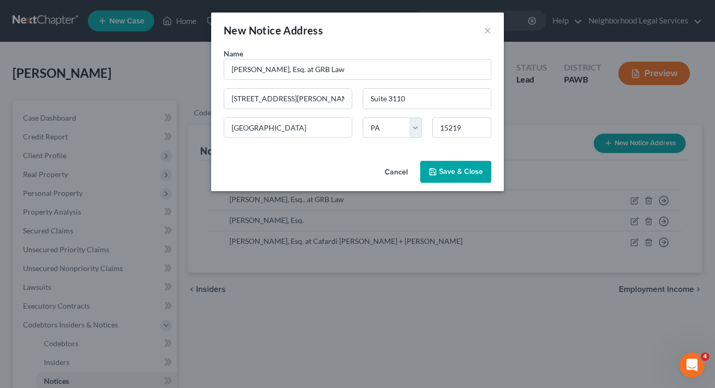
click at [448, 177] on button "Save & Close" at bounding box center [455, 172] width 71 height 22
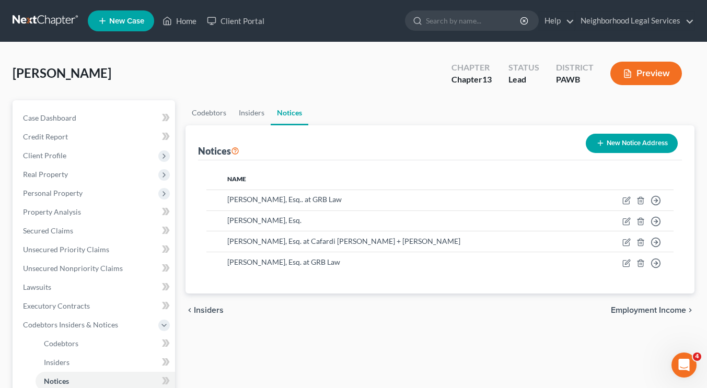
click at [468, 332] on div "Codebtors Insiders Notices Notices New Notice Address Name Joeseph W. Gramc, Es…" at bounding box center [439, 345] width 519 height 491
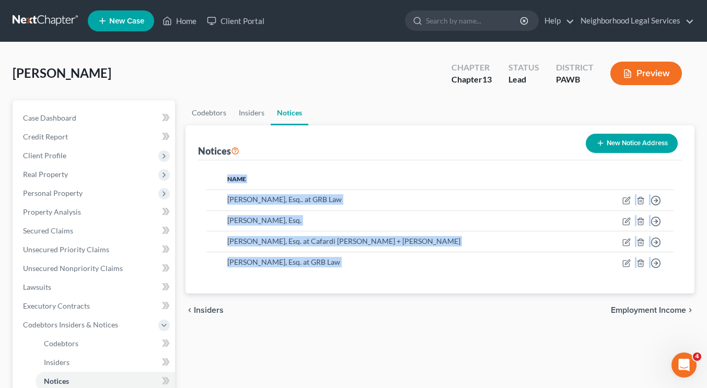
drag, startPoint x: 392, startPoint y: 153, endPoint x: 408, endPoint y: 354, distance: 202.4
click at [408, 354] on div "Codebtors Insiders Notices Notices New Notice Address Name Joeseph W. Gramc, Es…" at bounding box center [439, 345] width 519 height 491
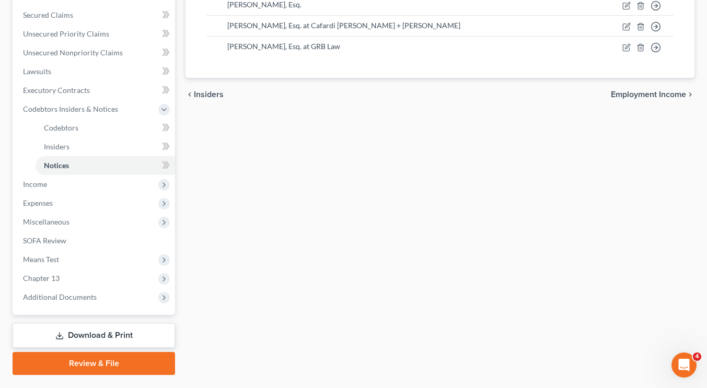
scroll to position [222, 0]
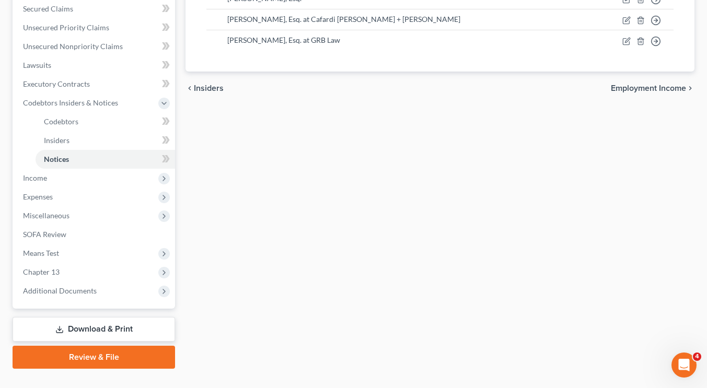
click at [130, 330] on link "Download & Print" at bounding box center [94, 329] width 163 height 25
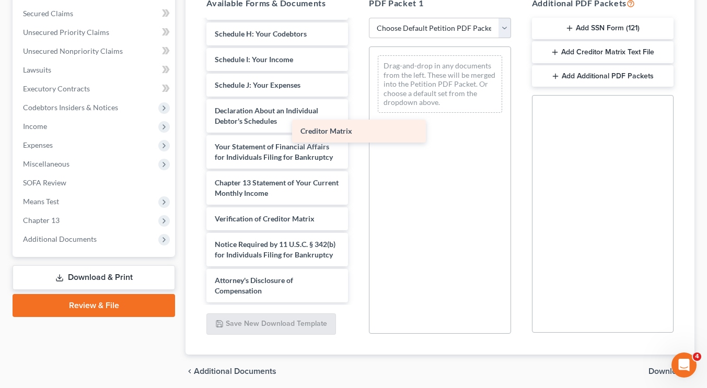
scroll to position [261, 0]
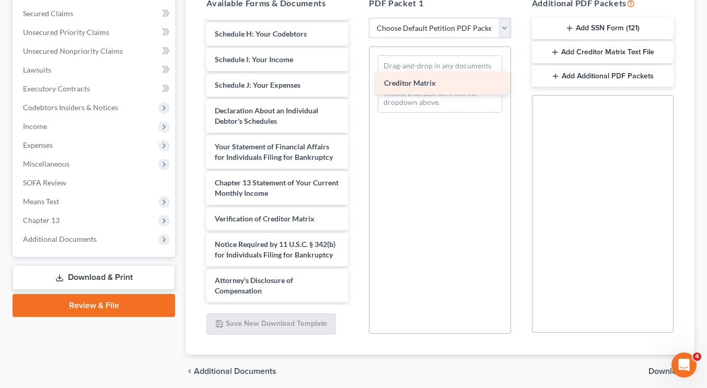
drag, startPoint x: 290, startPoint y: 183, endPoint x: 459, endPoint y: 84, distance: 196.3
click at [356, 84] on div "Creditor Matrix Voluntary Petition for Individuals Filing for Bankruptcy Summar…" at bounding box center [277, 41] width 158 height 522
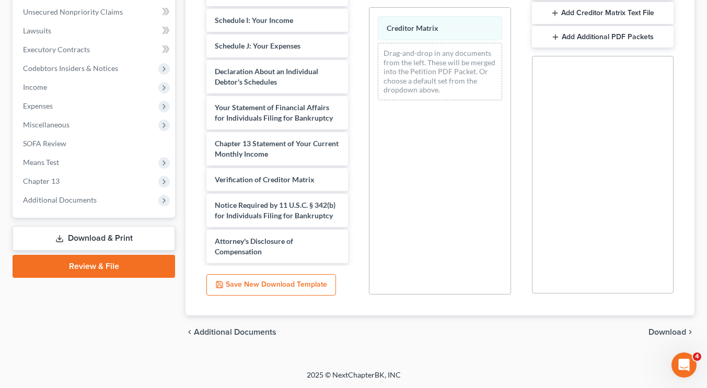
scroll to position [180, 0]
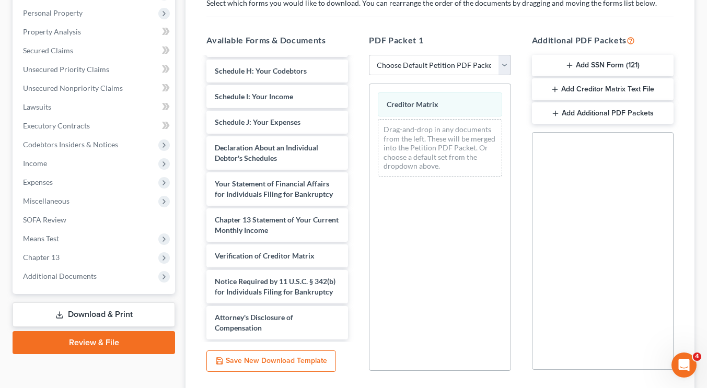
click at [610, 89] on button "Add Creditor Matrix Text File" at bounding box center [603, 89] width 142 height 22
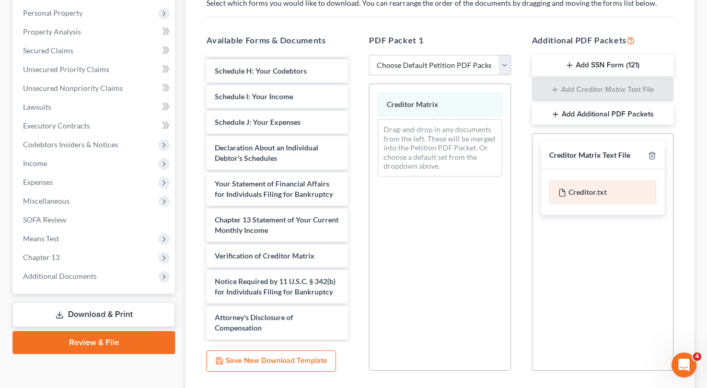
scroll to position [257, 0]
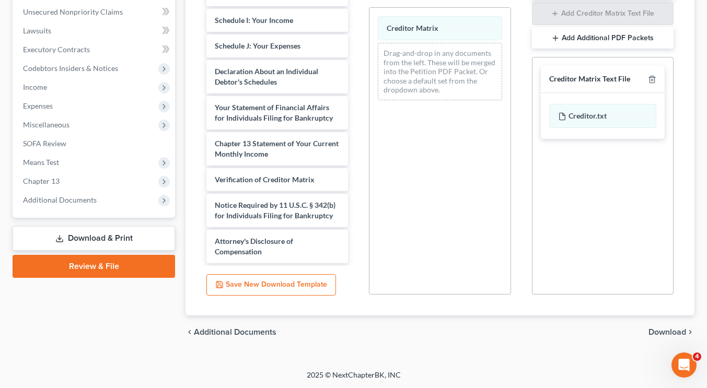
click at [660, 332] on span "Download" at bounding box center [668, 332] width 38 height 8
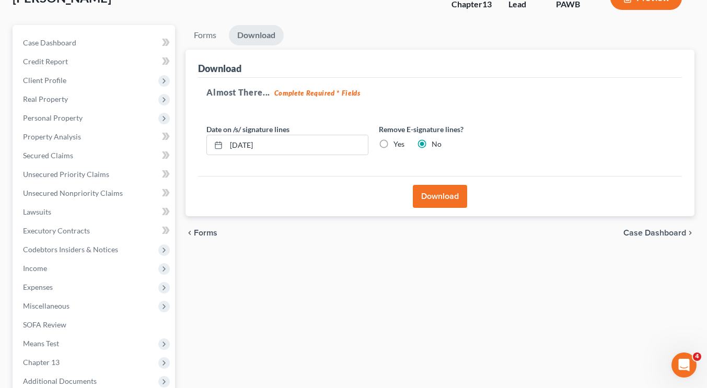
scroll to position [75, 0]
click at [443, 193] on button "Download" at bounding box center [440, 197] width 54 height 23
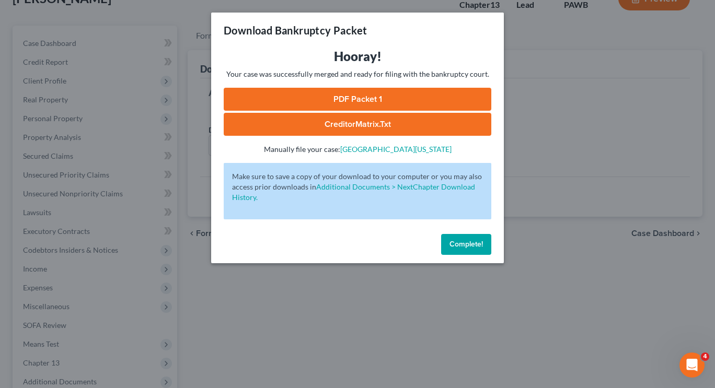
click at [377, 98] on link "PDF Packet 1" at bounding box center [358, 99] width 268 height 23
click at [325, 131] on link "CreditorMatrix.txt" at bounding box center [358, 124] width 268 height 23
click at [467, 245] on span "Complete!" at bounding box center [465, 244] width 33 height 9
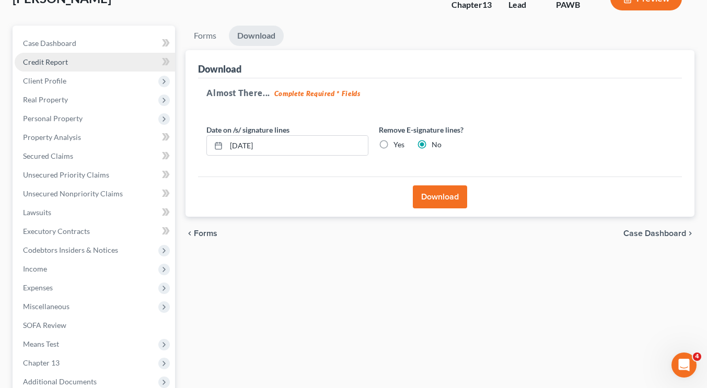
click at [83, 70] on link "Credit Report" at bounding box center [95, 62] width 160 height 19
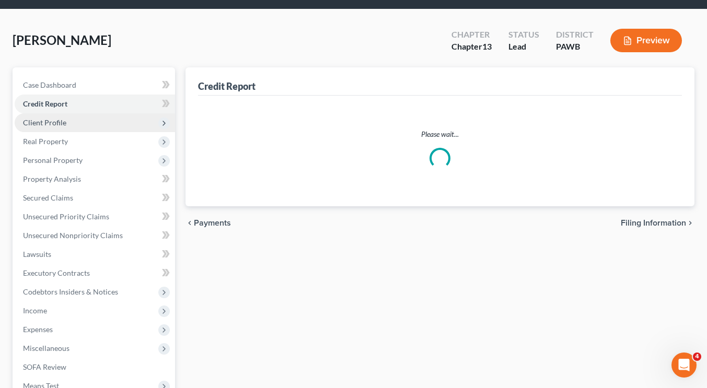
scroll to position [8, 0]
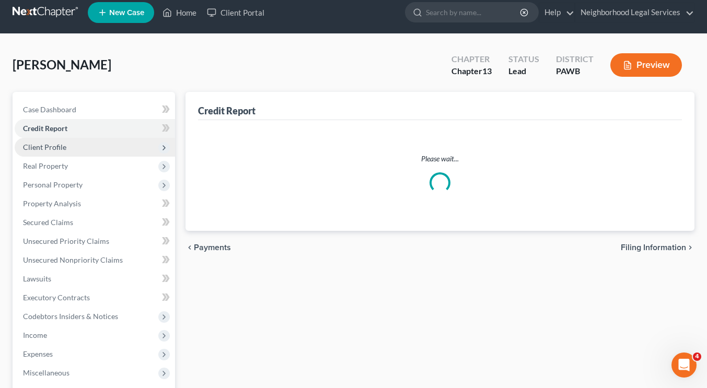
click at [83, 87] on div "Allison, Michelle Upgraded Chapter Chapter 13 Status Lead District PAWB Preview…" at bounding box center [354, 291] width 682 height 488
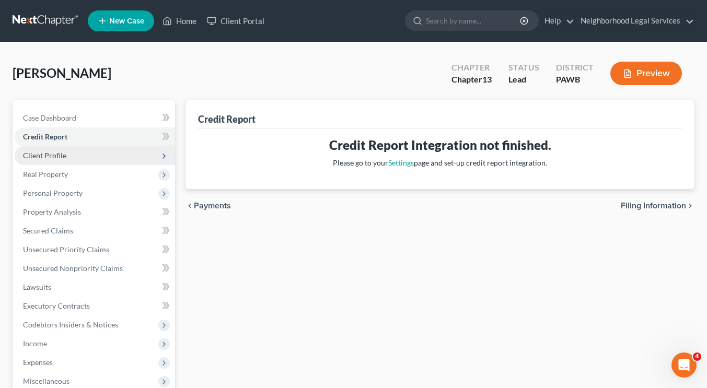
click at [97, 160] on span "Client Profile" at bounding box center [95, 155] width 160 height 19
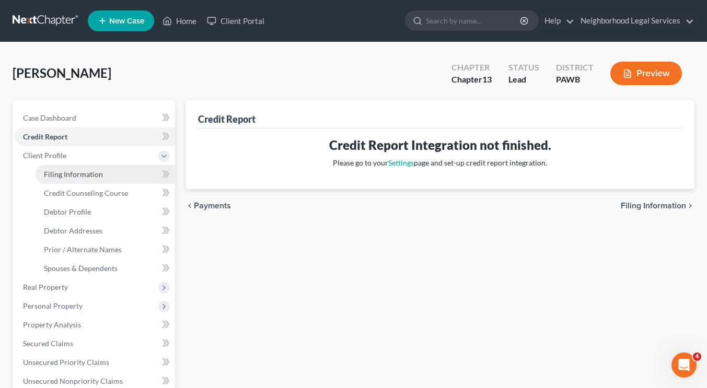
click at [97, 176] on span "Filing Information" at bounding box center [73, 174] width 59 height 9
select select "1"
select select "0"
select select "3"
select select "39"
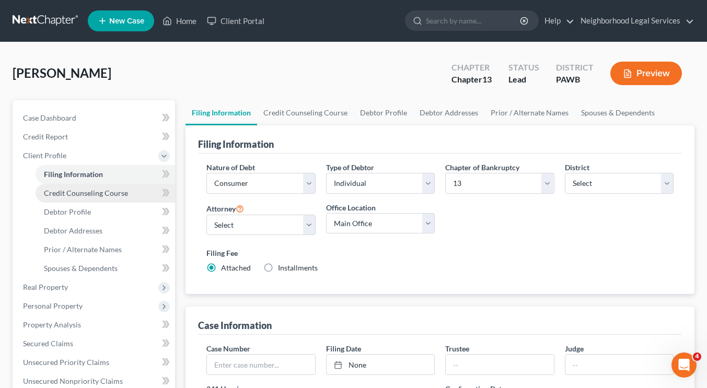
click at [99, 188] on link "Credit Counseling Course" at bounding box center [106, 193] width 140 height 19
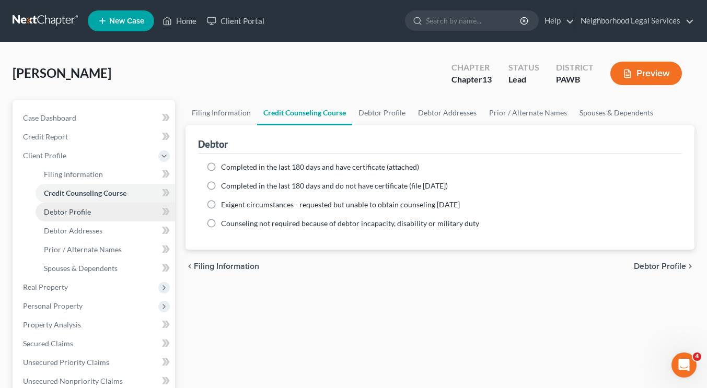
click at [99, 211] on link "Debtor Profile" at bounding box center [106, 212] width 140 height 19
select select "0"
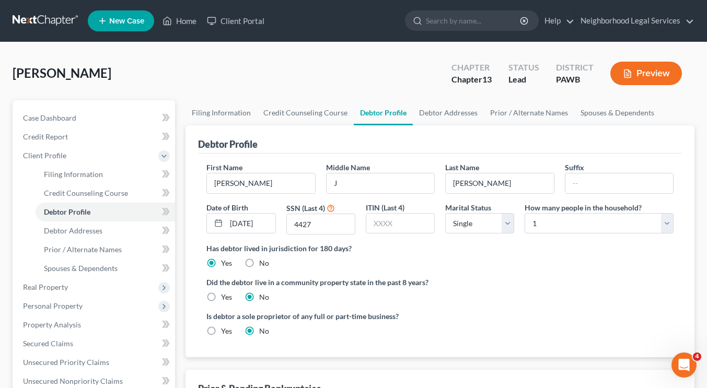
click at [41, 28] on link at bounding box center [46, 20] width 67 height 19
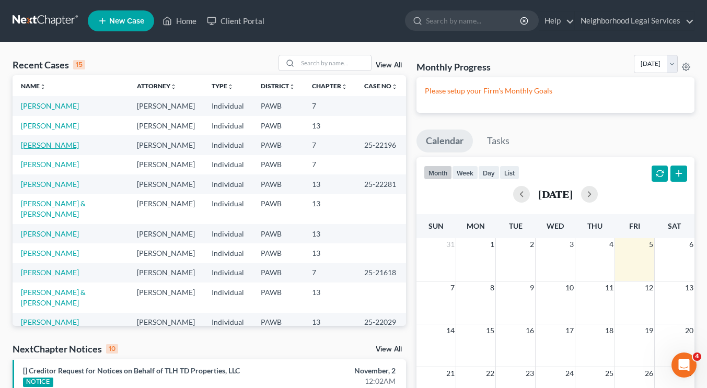
click at [61, 145] on link "[PERSON_NAME]" at bounding box center [50, 145] width 58 height 9
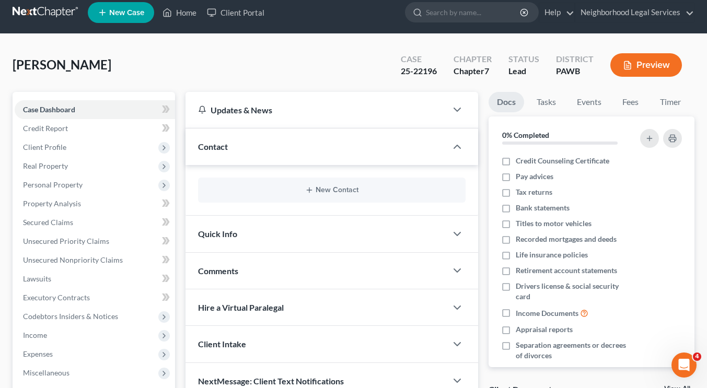
scroll to position [8, 0]
click at [93, 169] on span "Real Property" at bounding box center [95, 166] width 160 height 19
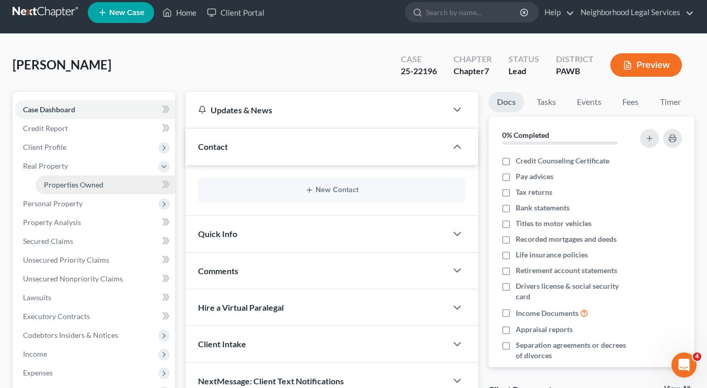
click at [93, 185] on span "Properties Owned" at bounding box center [74, 184] width 60 height 9
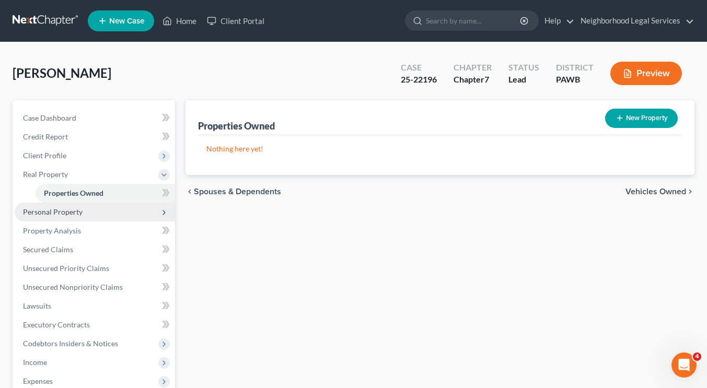
click at [94, 205] on span "Personal Property" at bounding box center [95, 212] width 160 height 19
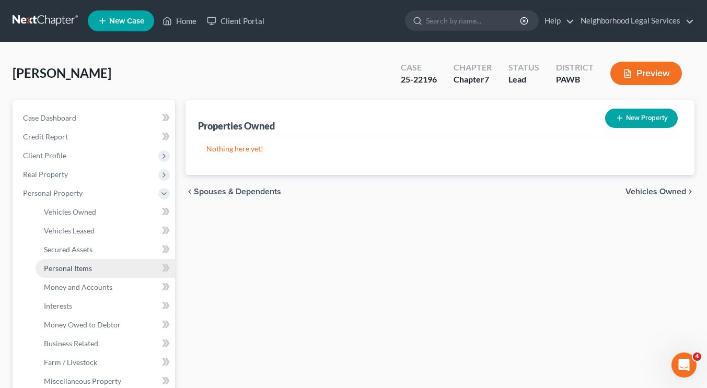
click at [97, 264] on link "Personal Items" at bounding box center [106, 268] width 140 height 19
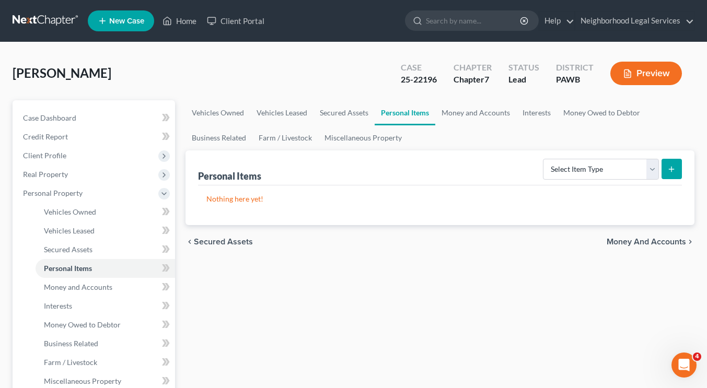
click at [49, 20] on link at bounding box center [46, 20] width 67 height 19
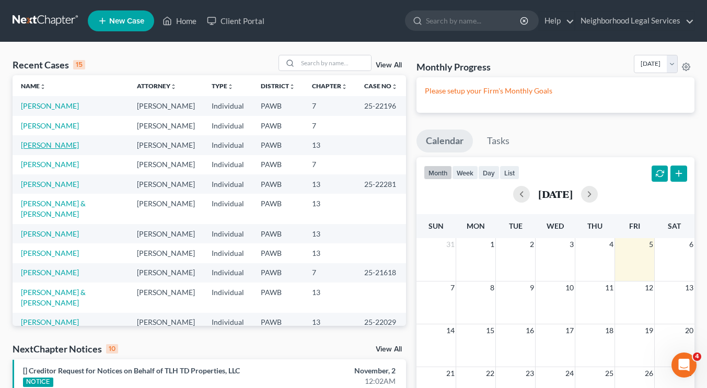
click at [54, 148] on link "[PERSON_NAME]" at bounding box center [50, 145] width 58 height 9
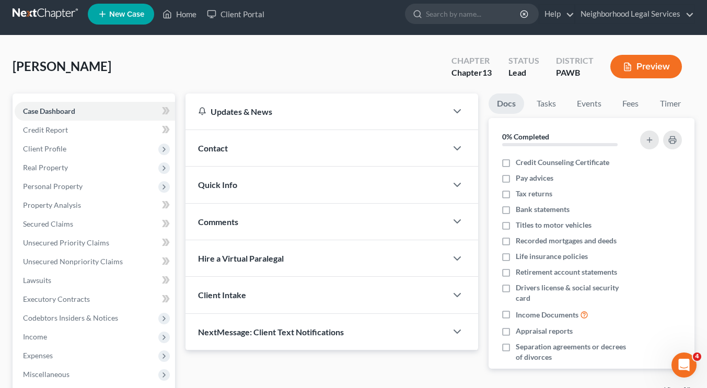
scroll to position [2, 0]
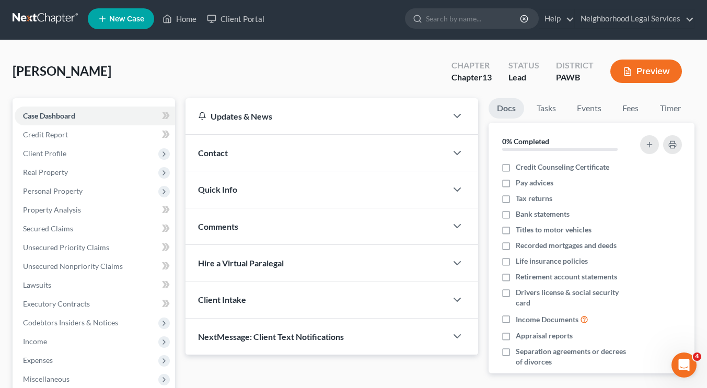
click at [56, 12] on link at bounding box center [46, 18] width 67 height 19
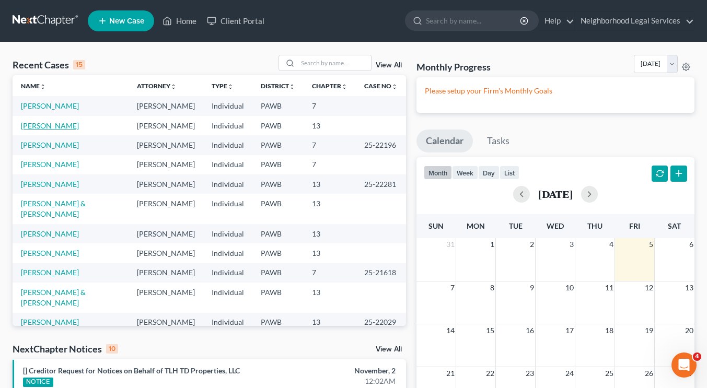
click at [55, 127] on link "[PERSON_NAME]" at bounding box center [50, 125] width 58 height 9
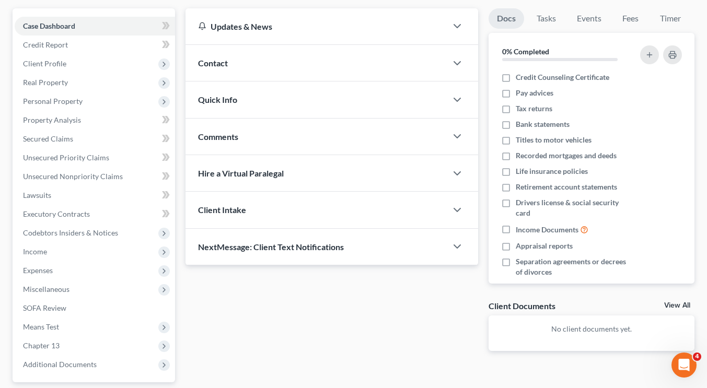
scroll to position [27, 0]
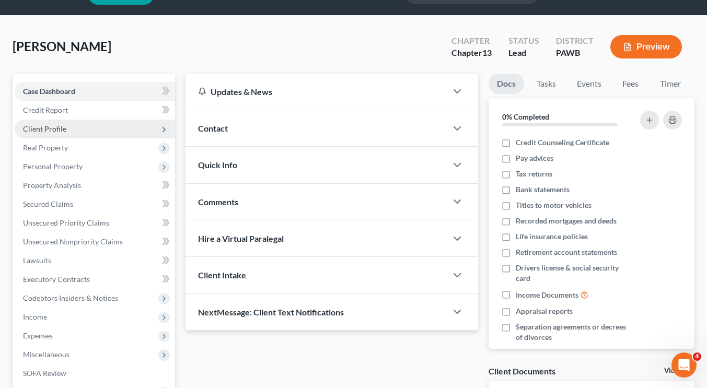
click at [90, 135] on span "Client Profile" at bounding box center [95, 129] width 160 height 19
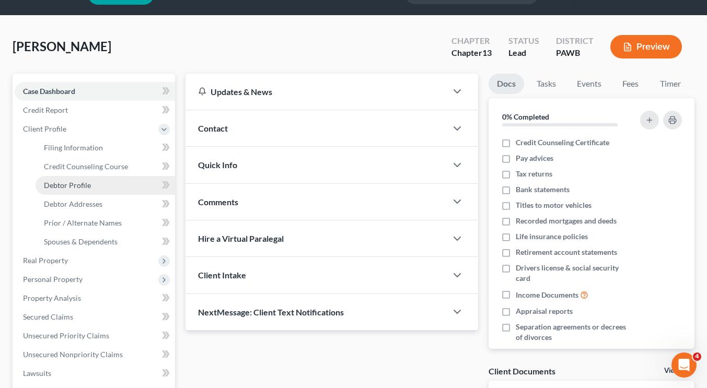
click at [90, 192] on link "Debtor Profile" at bounding box center [106, 185] width 140 height 19
select select "0"
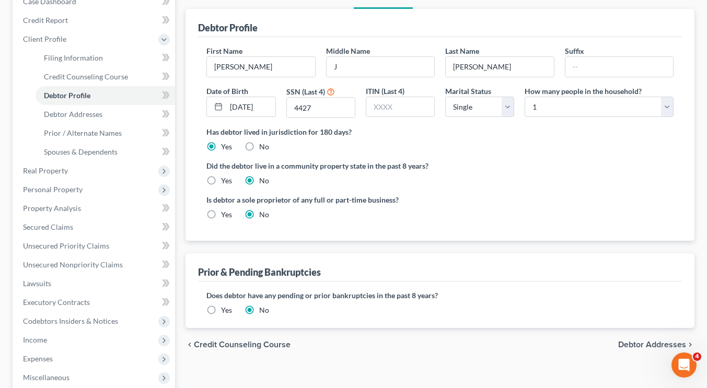
scroll to position [116, 0]
click at [424, 258] on div "Prior & Pending Bankruptcies" at bounding box center [440, 268] width 484 height 28
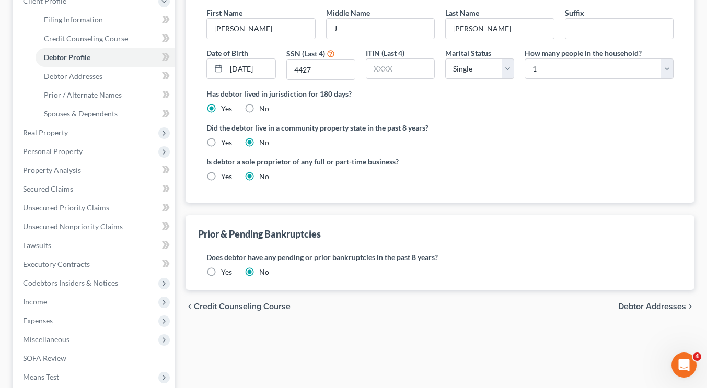
scroll to position [155, 0]
click at [428, 51] on div "ITIN (Last 4)" at bounding box center [400, 63] width 79 height 33
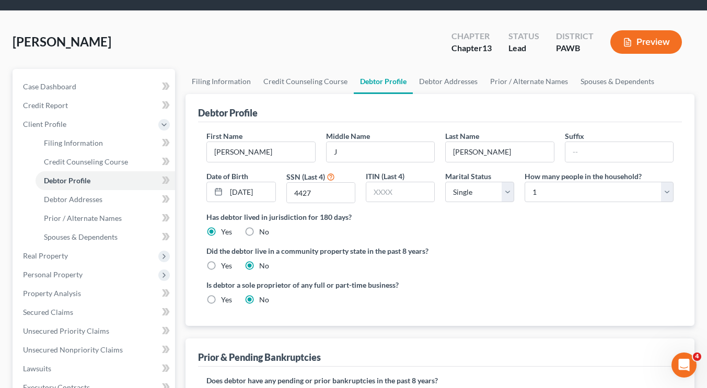
scroll to position [0, 0]
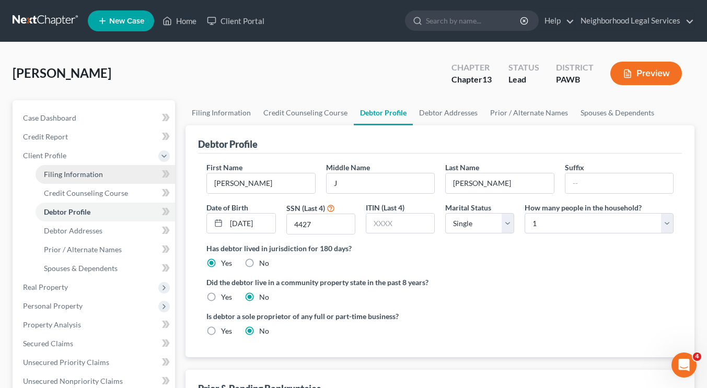
click at [80, 170] on span "Filing Information" at bounding box center [73, 174] width 59 height 9
select select "1"
select select "0"
select select "3"
select select "39"
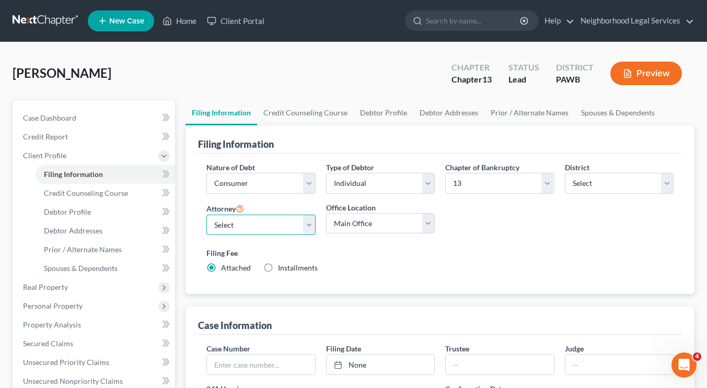
click at [264, 217] on select "Select [PERSON_NAME] [PERSON_NAME] [PERSON_NAME] - PAWB [PERSON_NAME] - PAWB [P…" at bounding box center [260, 225] width 109 height 21
select select "7"
click at [206, 215] on select "Select [PERSON_NAME] [PERSON_NAME] [PERSON_NAME] - PAWB [PERSON_NAME] - PAWB [P…" at bounding box center [260, 225] width 109 height 21
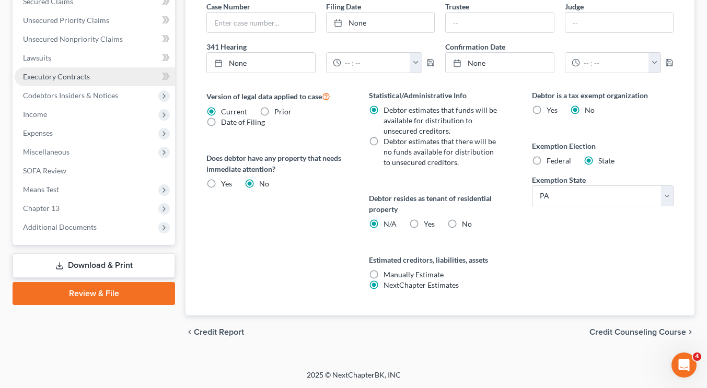
scroll to position [140, 0]
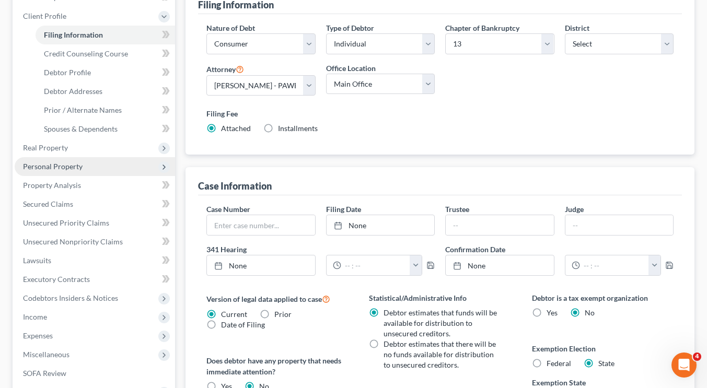
click at [96, 157] on span "Personal Property" at bounding box center [95, 166] width 160 height 19
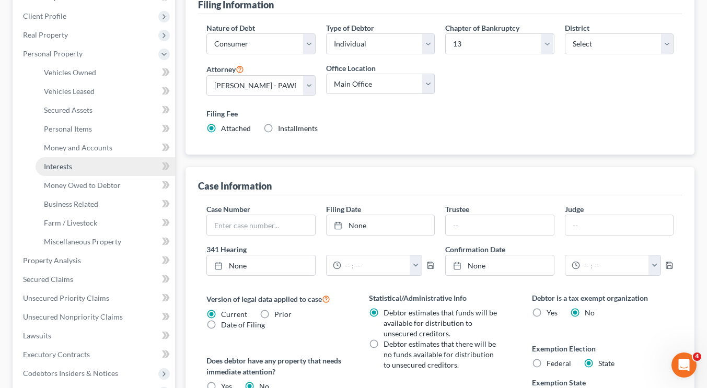
click at [95, 165] on link "Interests" at bounding box center [106, 166] width 140 height 19
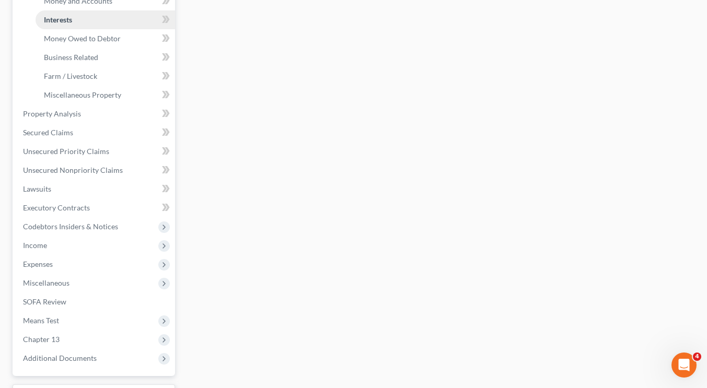
scroll to position [373, 0]
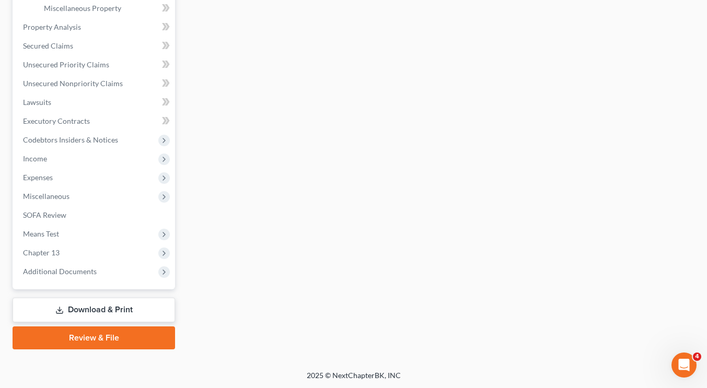
click at [71, 311] on link "Download & Print" at bounding box center [94, 310] width 163 height 25
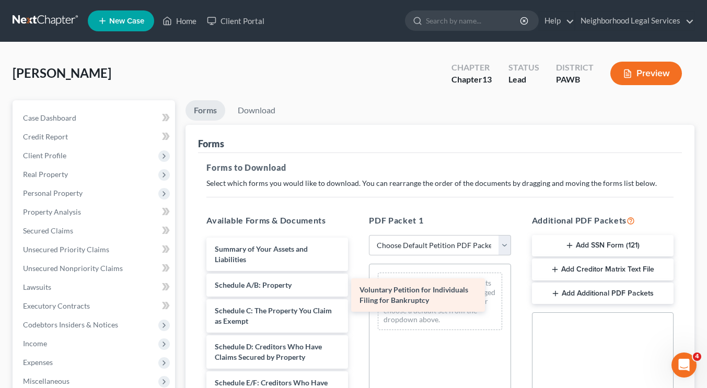
drag, startPoint x: 280, startPoint y: 242, endPoint x: 425, endPoint y: 284, distance: 151.2
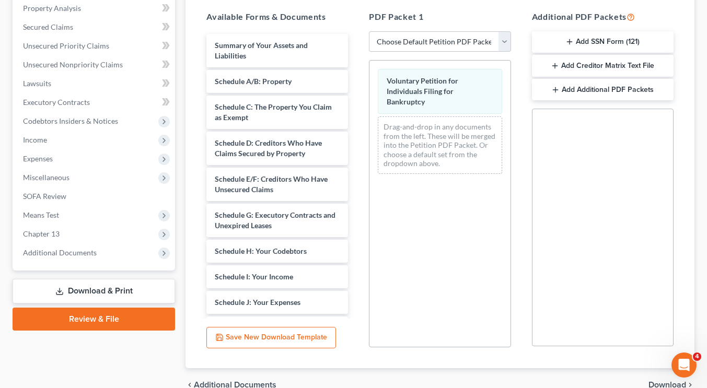
scroll to position [203, 0]
click at [590, 68] on button "Add Creditor Matrix Text File" at bounding box center [603, 66] width 142 height 22
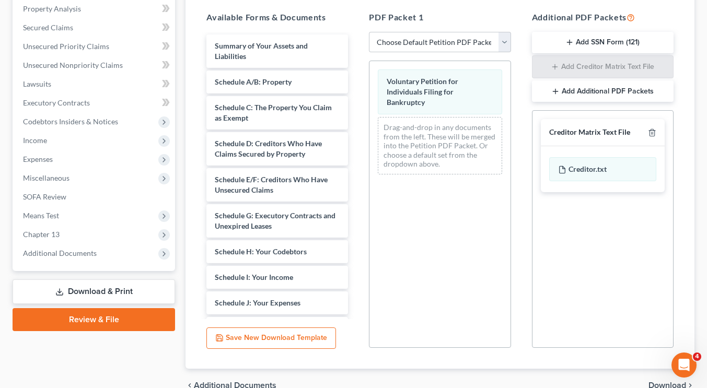
click at [295, 333] on button "Save New Download Template" at bounding box center [271, 339] width 130 height 22
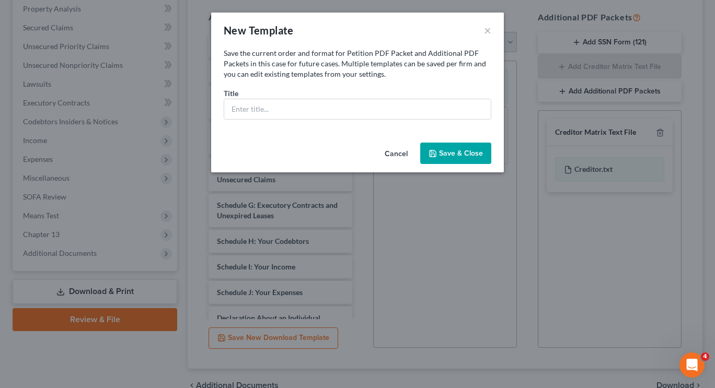
click at [399, 162] on button "Cancel" at bounding box center [396, 154] width 40 height 21
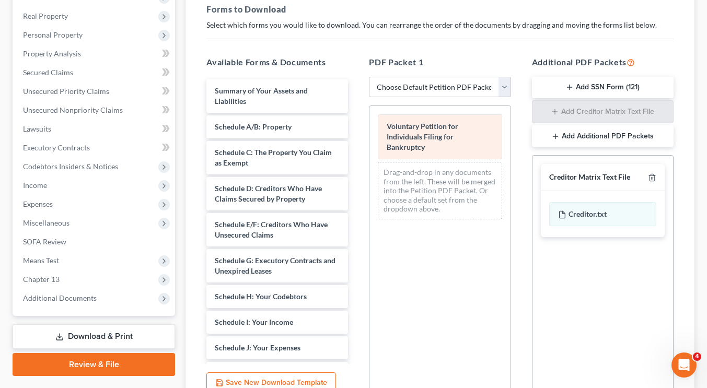
scroll to position [257, 0]
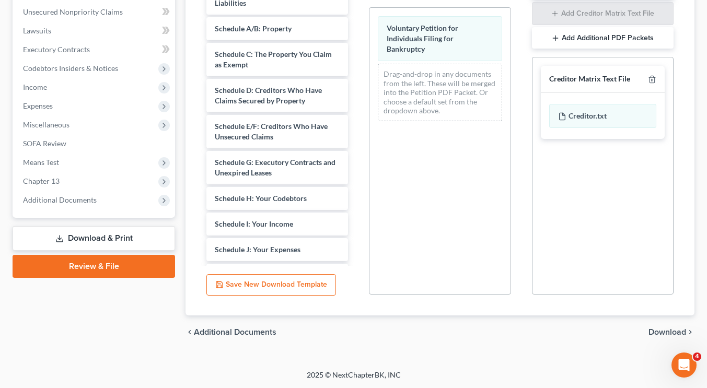
click at [668, 333] on span "Download" at bounding box center [668, 332] width 38 height 8
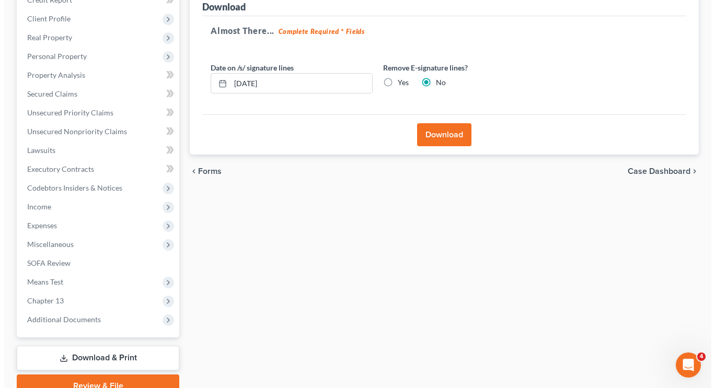
scroll to position [136, 0]
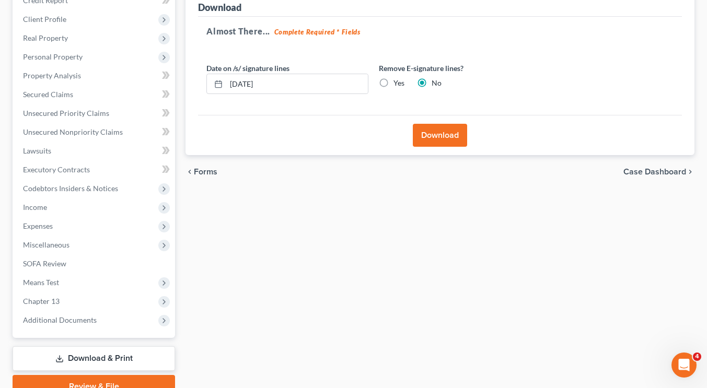
click at [443, 136] on button "Download" at bounding box center [440, 135] width 54 height 23
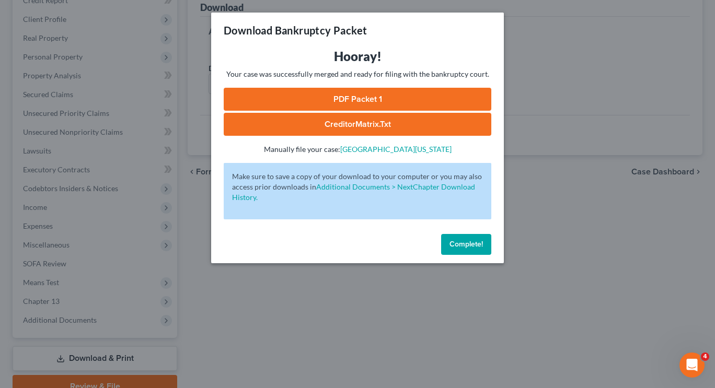
click at [406, 101] on link "PDF Packet 1" at bounding box center [358, 99] width 268 height 23
